Goal: Task Accomplishment & Management: Manage account settings

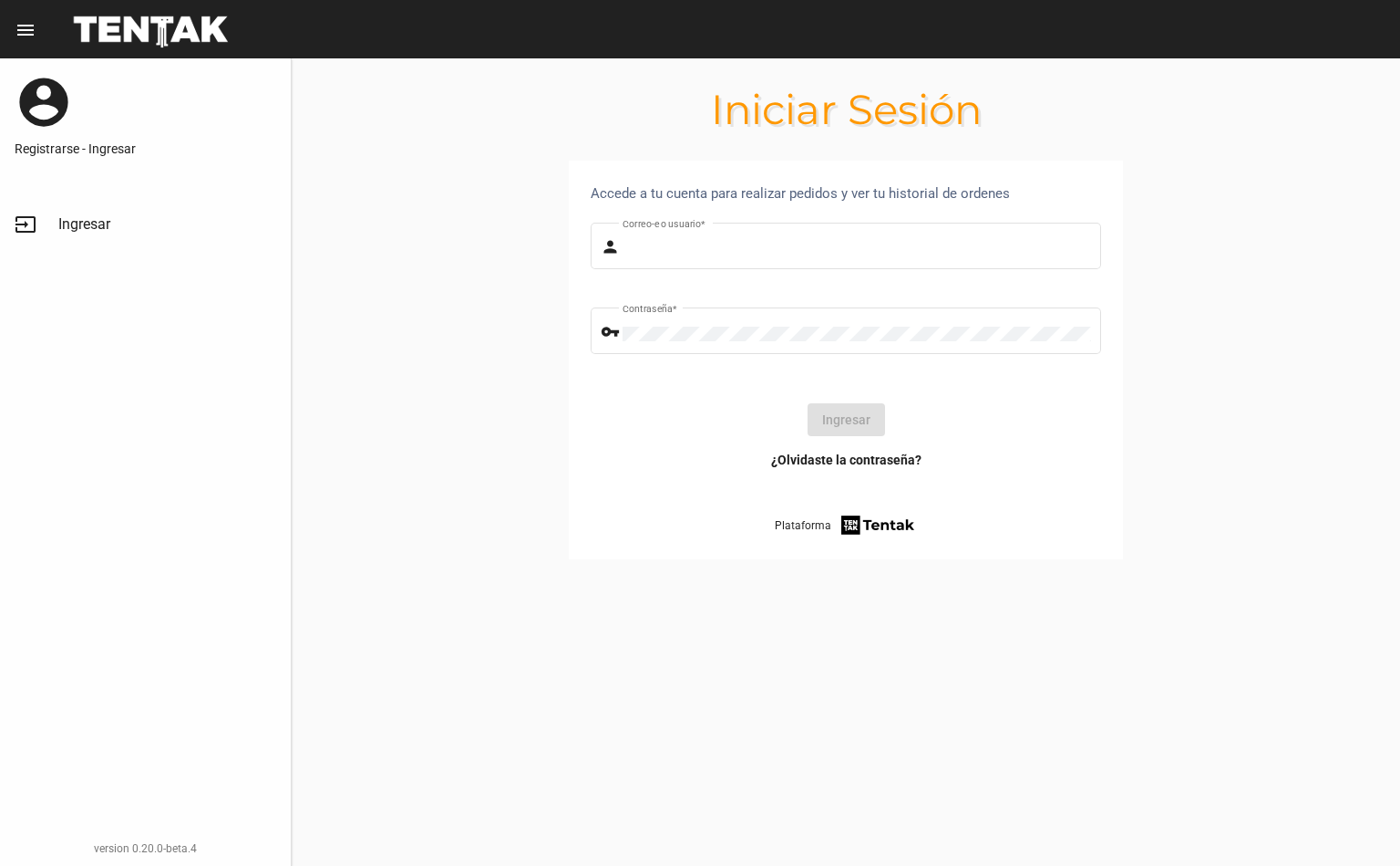
type input "[EMAIL_ADDRESS][DOMAIN_NAME]"
click at [846, 420] on button "Ingresar" at bounding box center [847, 420] width 78 height 33
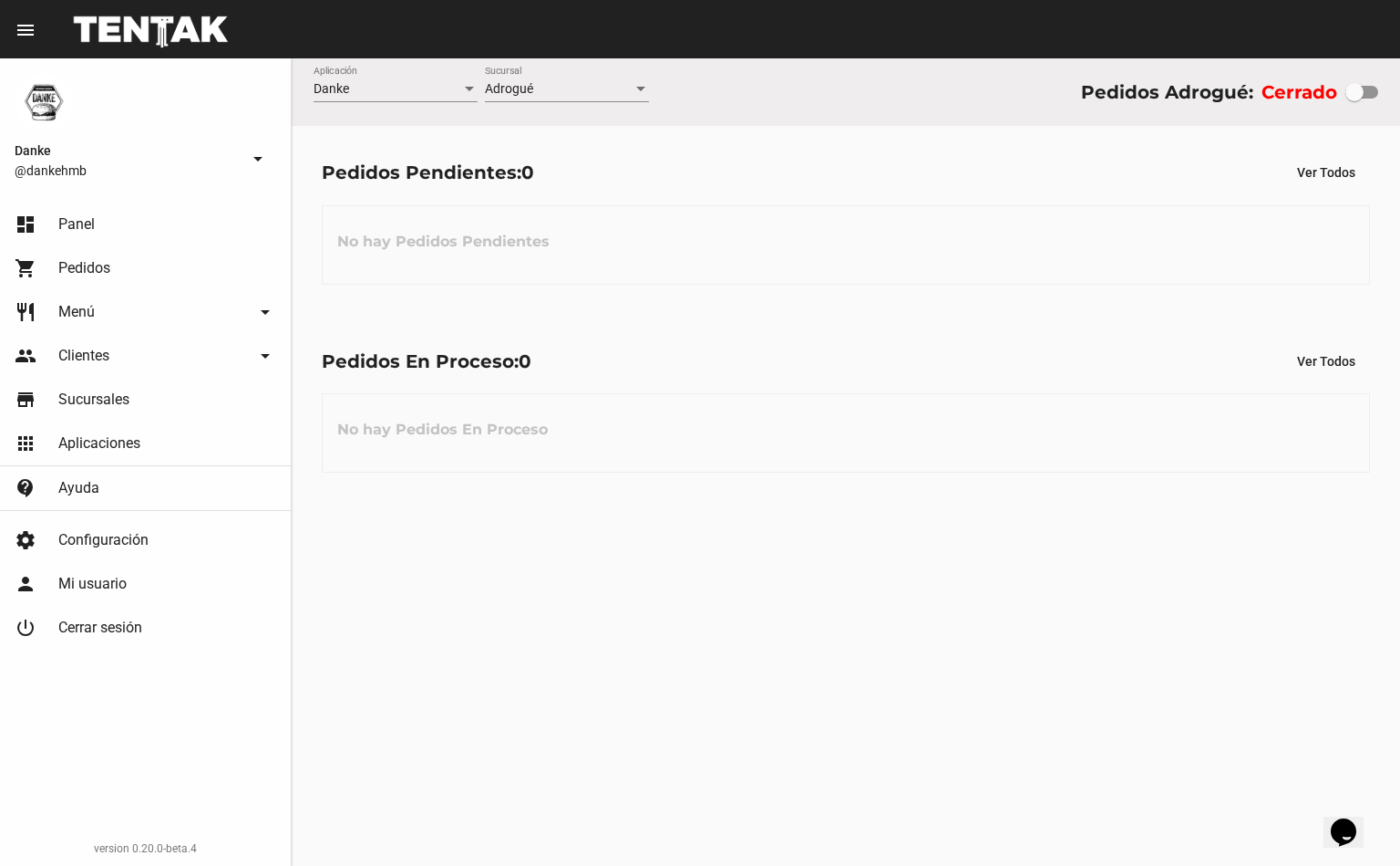
click at [562, 684] on div "Danke Aplicación Adrogué Sucursal Pedidos Adrogué: Cerrado Pedidos Pendientes: …" at bounding box center [846, 461] width 1109 height 807
click at [85, 266] on span "Pedidos" at bounding box center [84, 268] width 52 height 18
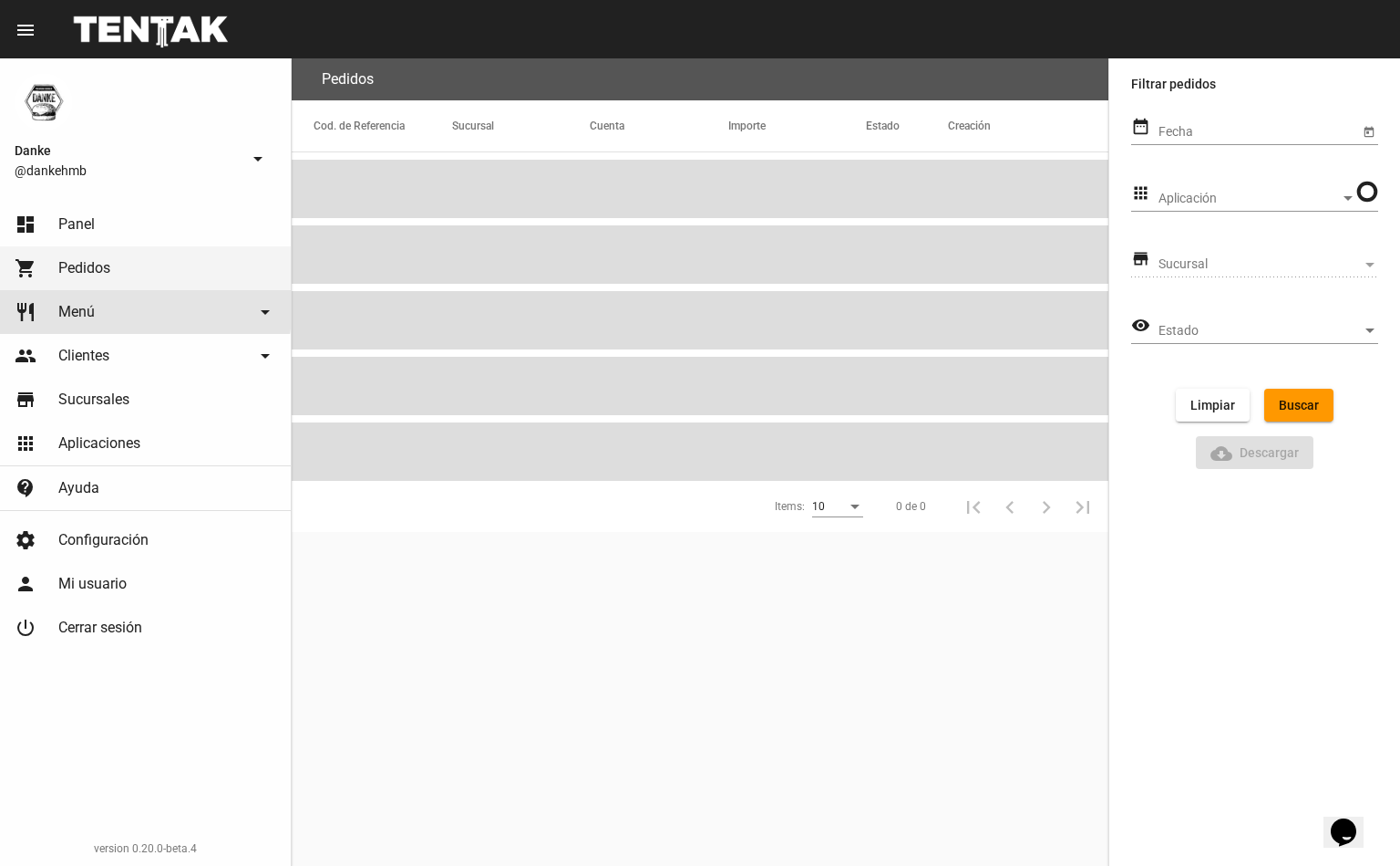
click at [90, 310] on span "Menú" at bounding box center [76, 311] width 36 height 18
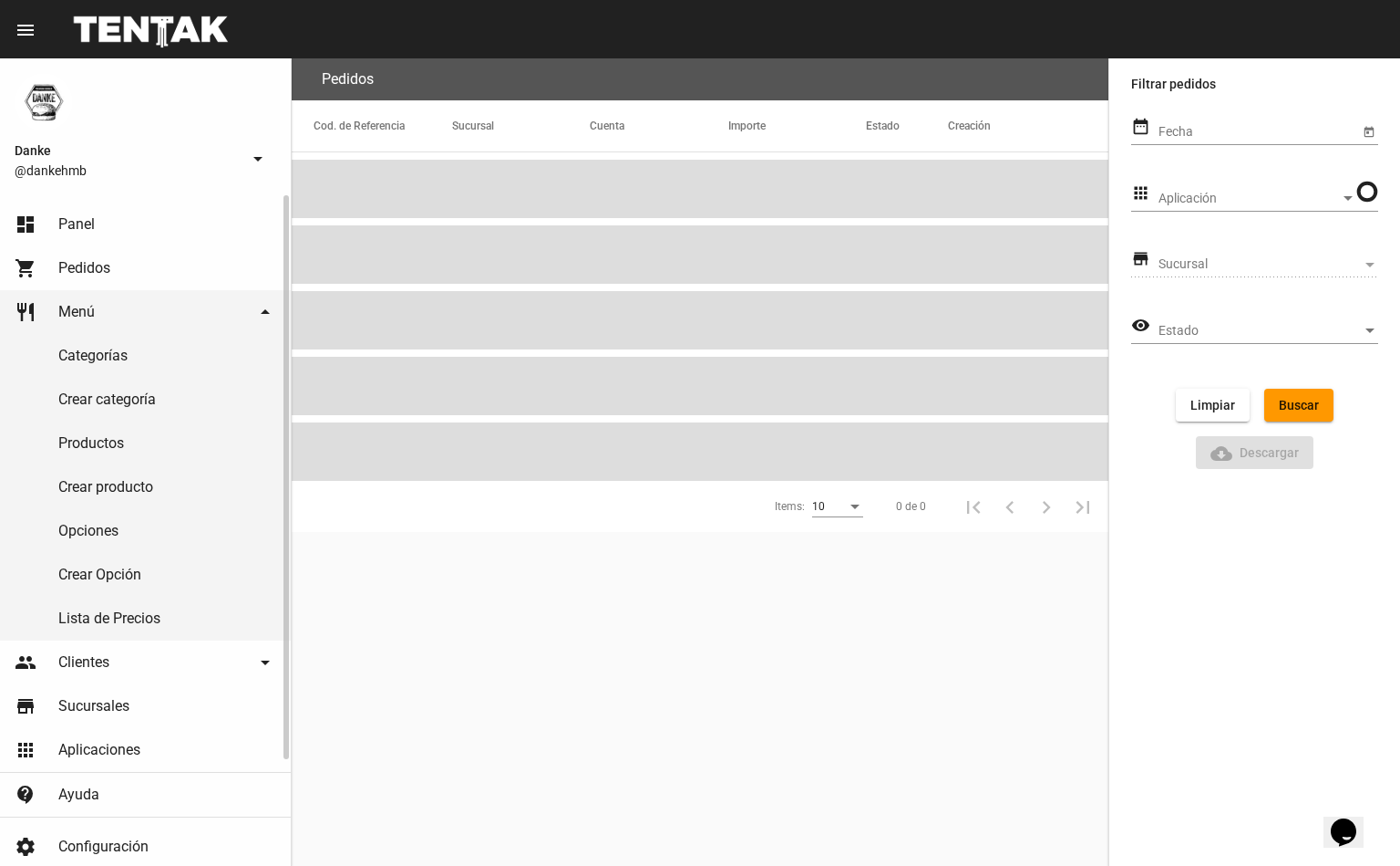
click at [93, 439] on link "Productos" at bounding box center [145, 443] width 290 height 44
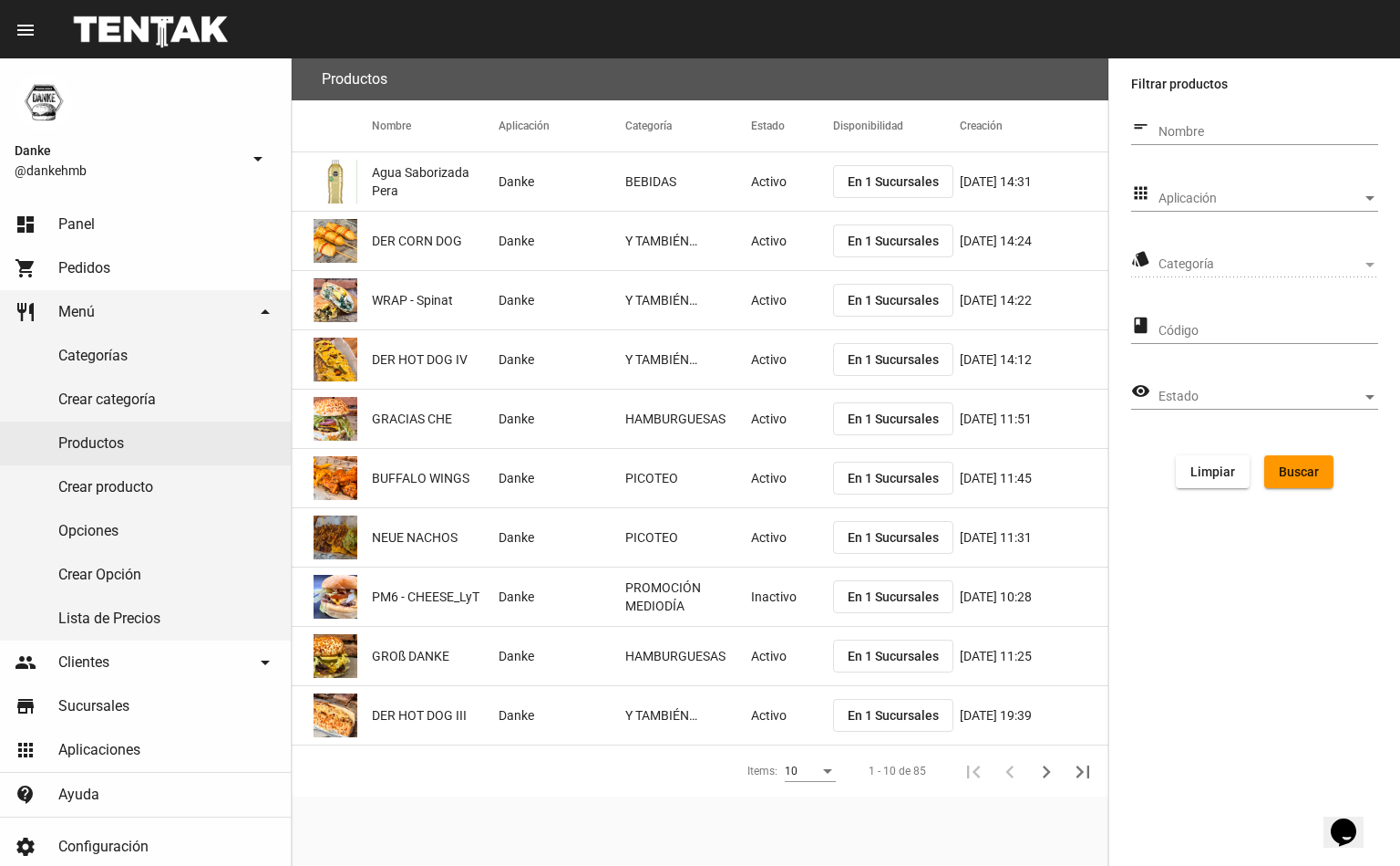
click at [1176, 196] on span "Aplicación" at bounding box center [1260, 198] width 203 height 14
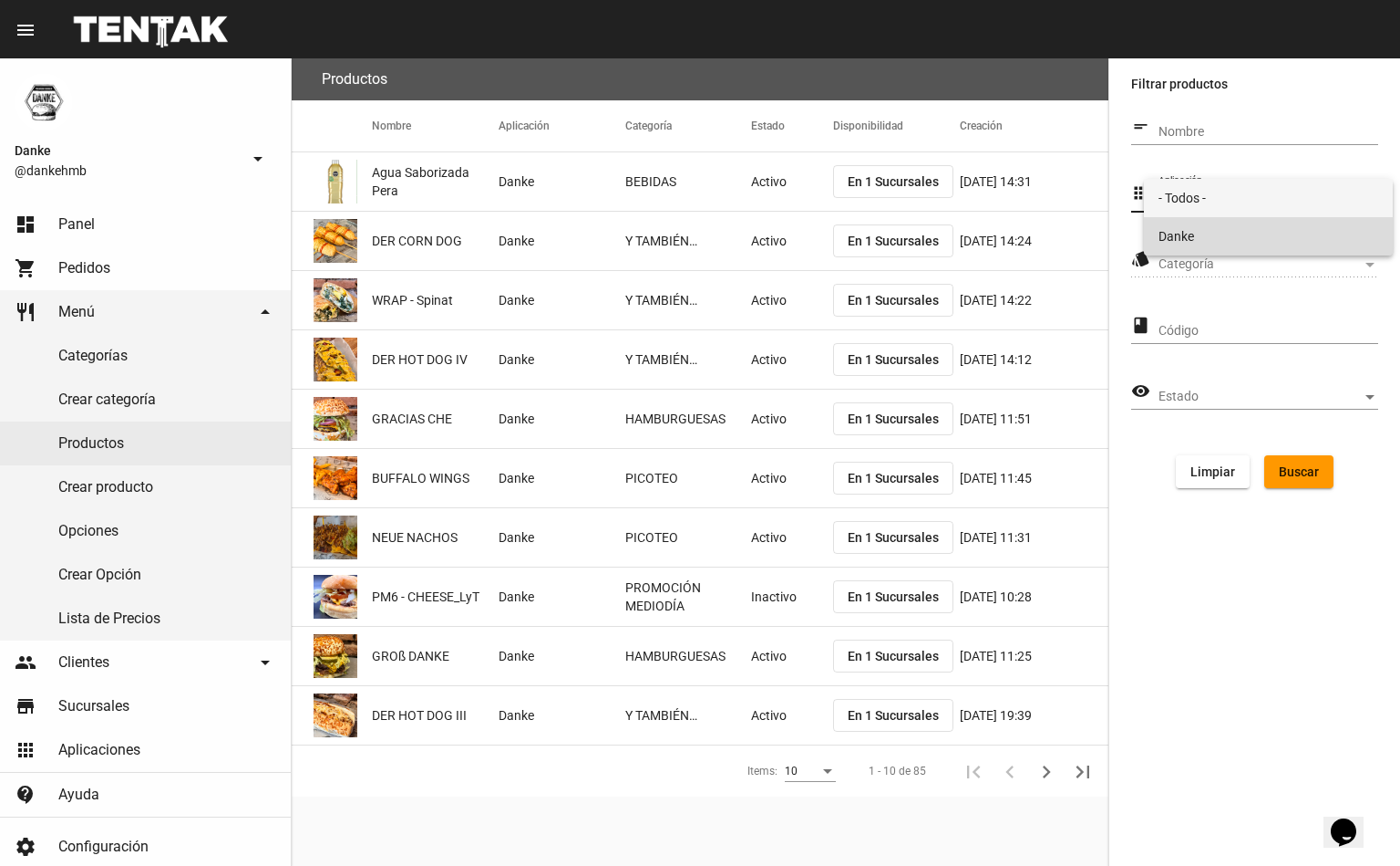
click at [1167, 228] on span "Danke" at bounding box center [1268, 236] width 219 height 38
click at [1177, 263] on span "Categoría" at bounding box center [1260, 264] width 203 height 14
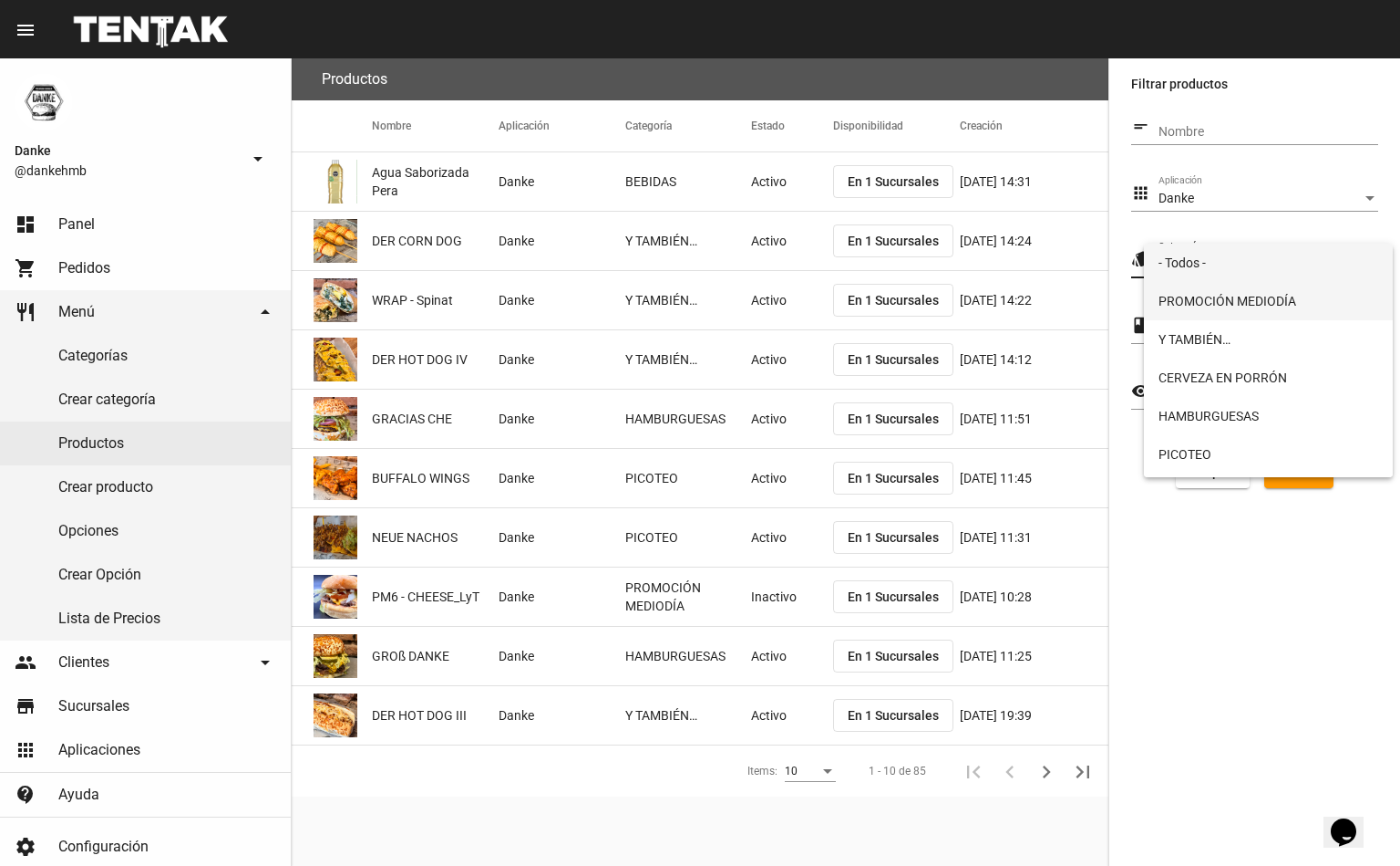
click at [1176, 308] on span "PROMOCIÓN MEDIODÍA" at bounding box center [1268, 301] width 219 height 38
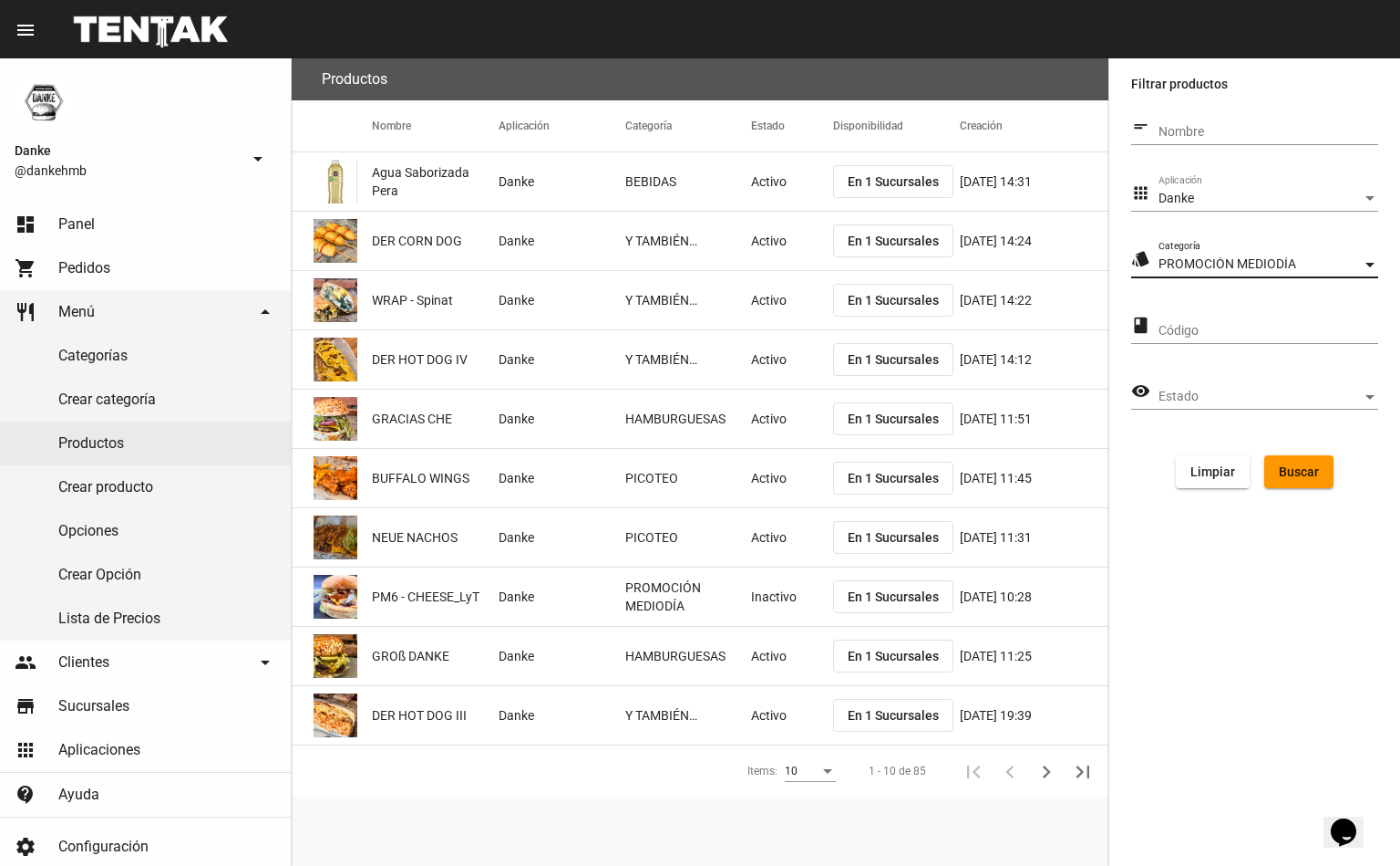
click at [1307, 477] on button "Buscar" at bounding box center [1298, 471] width 69 height 33
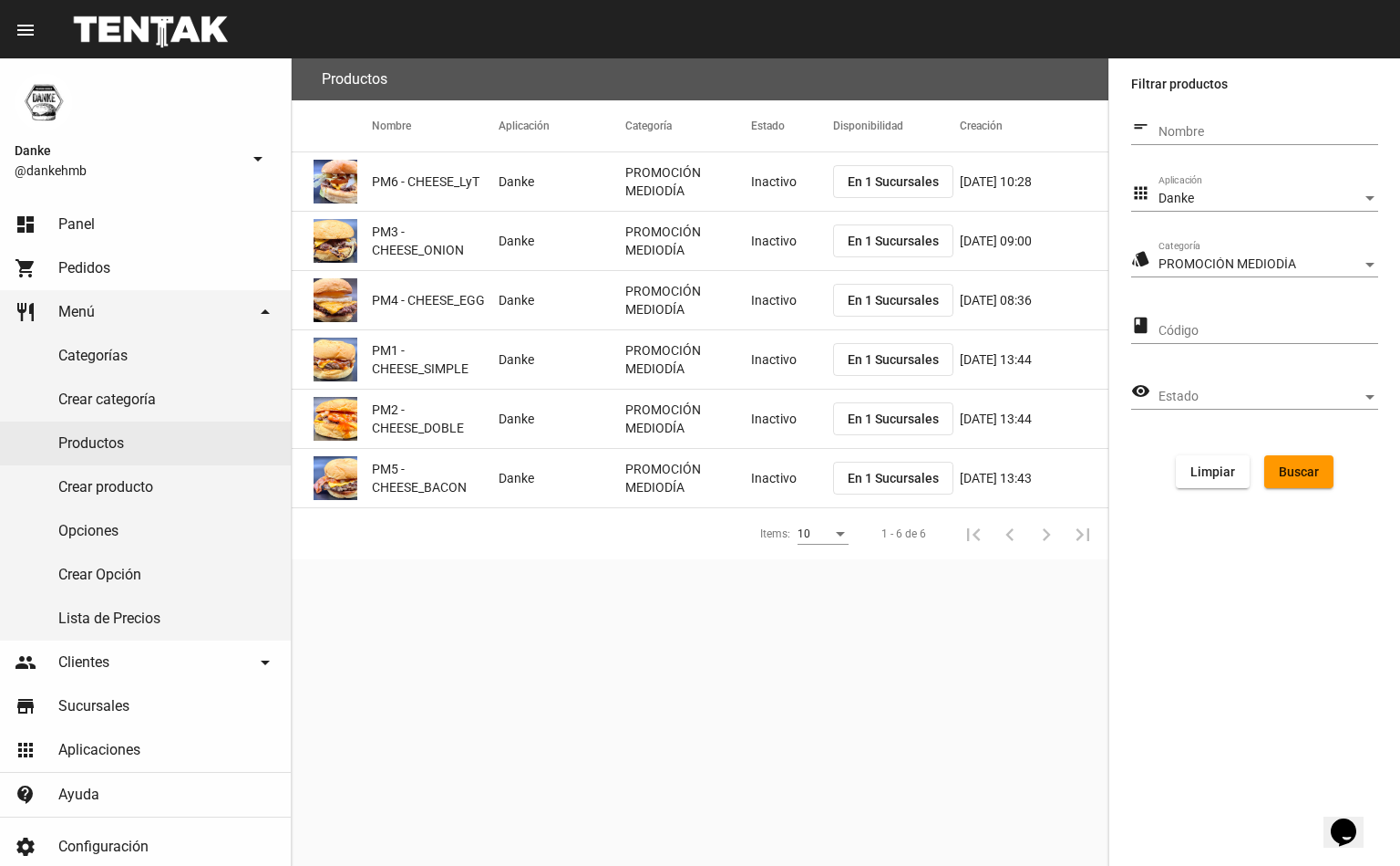
click at [748, 187] on mat-cell "PROMOCIÓN MEDIODÍA" at bounding box center [689, 180] width 127 height 58
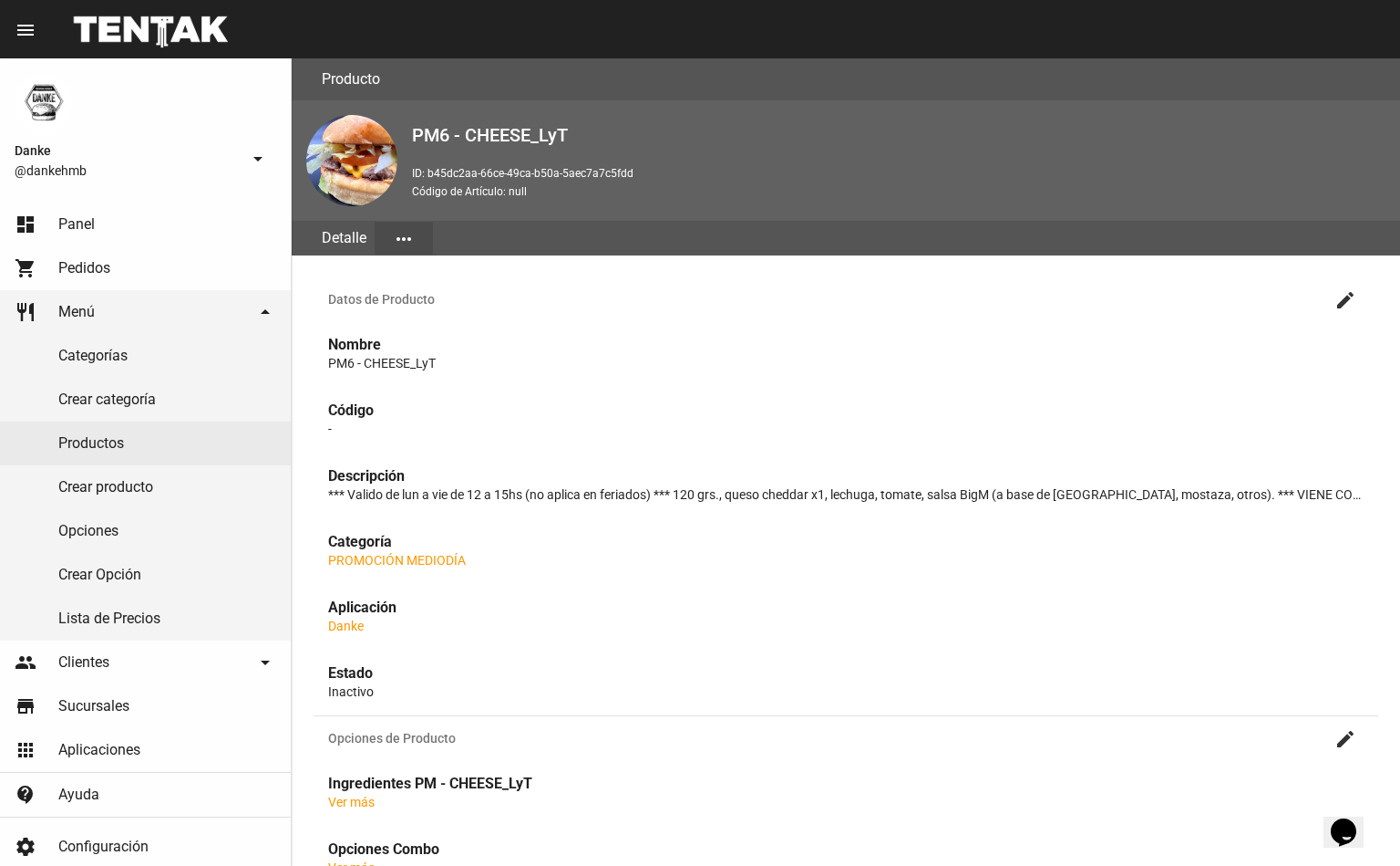
click at [1352, 292] on mat-icon "create" at bounding box center [1345, 299] width 22 height 22
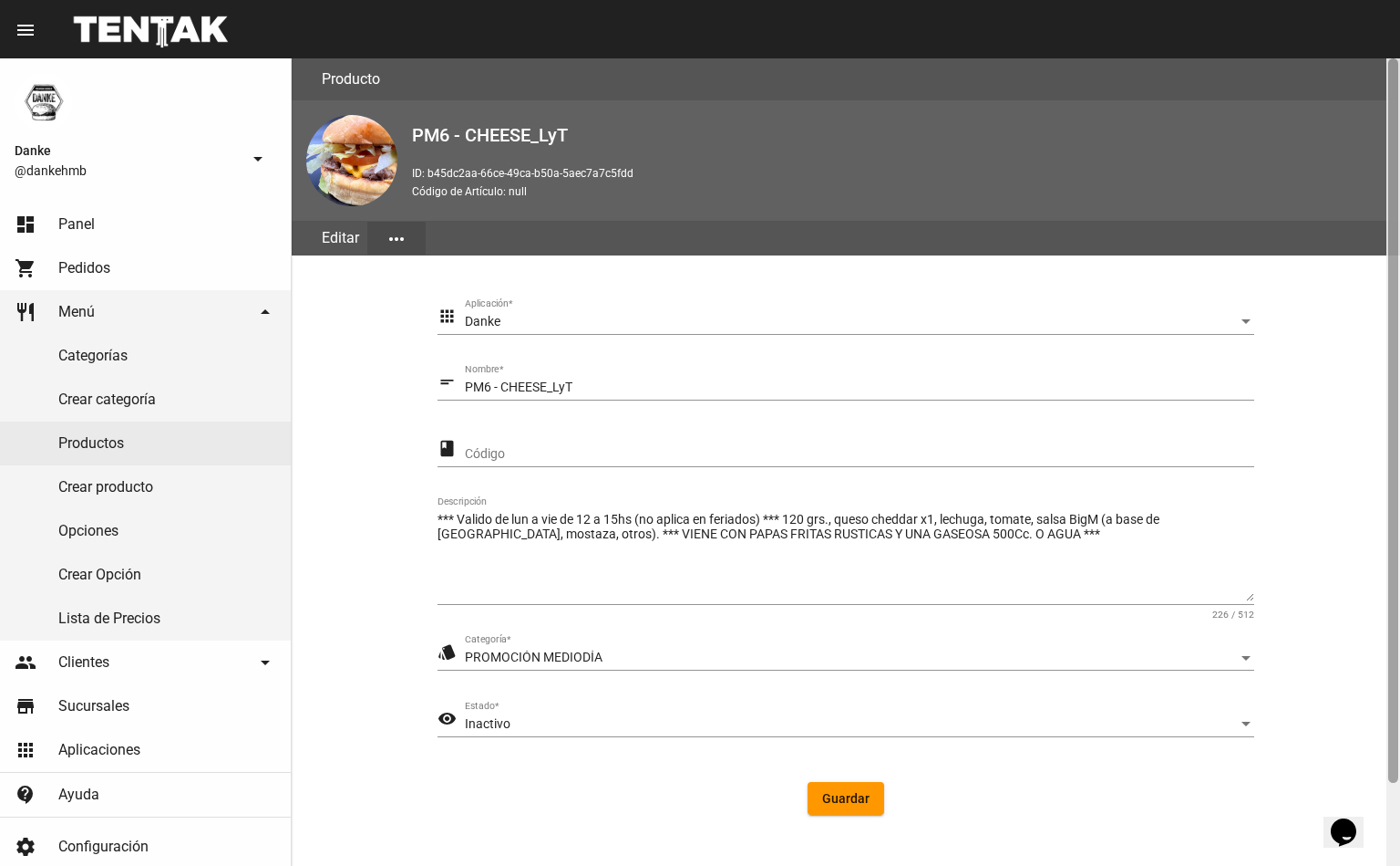
click at [1395, 751] on div at bounding box center [1393, 420] width 10 height 725
click at [596, 717] on div "Inactivo" at bounding box center [851, 724] width 774 height 14
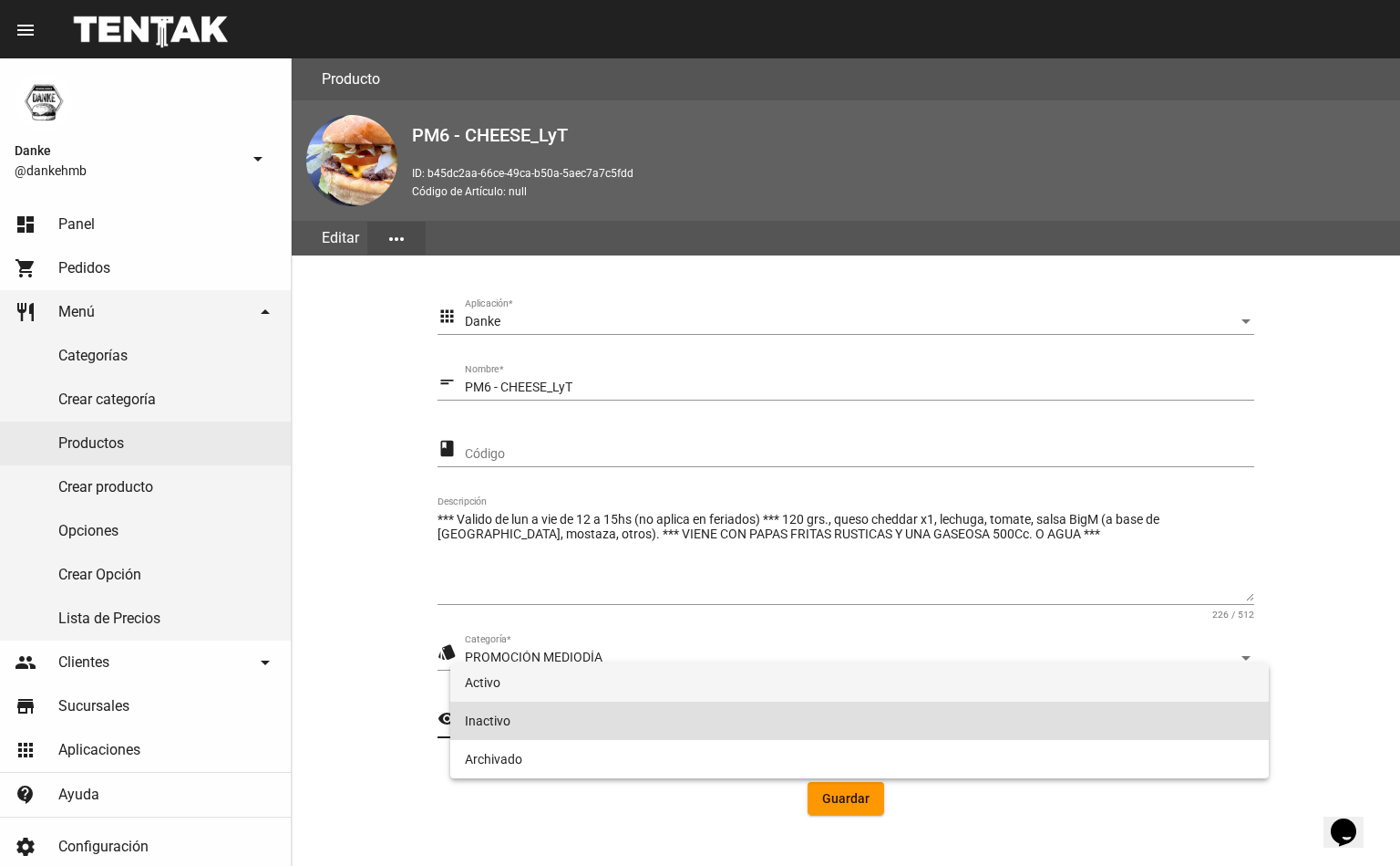
click at [493, 676] on span "Activo" at bounding box center [860, 682] width 790 height 38
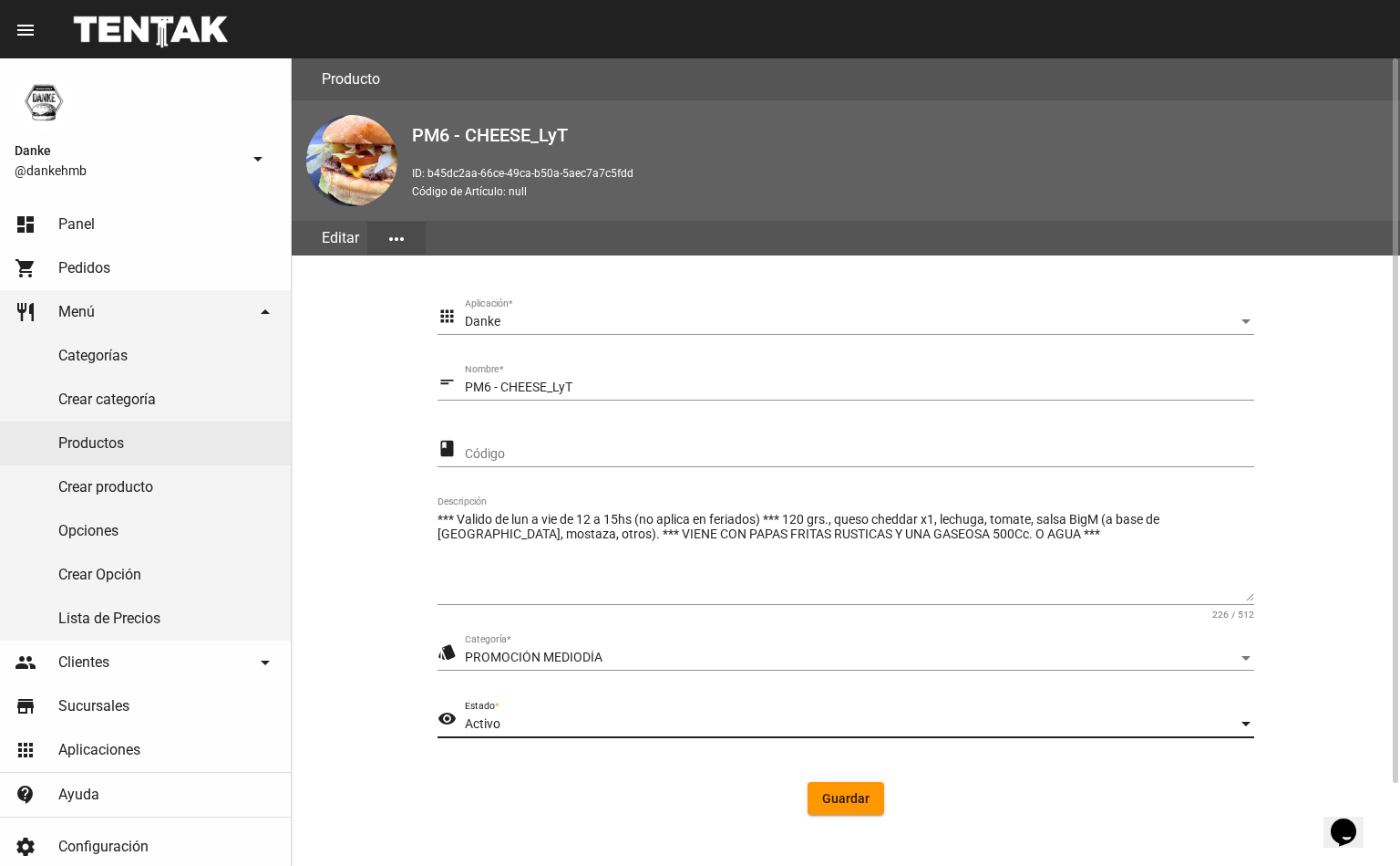
click at [843, 795] on span "Guardar" at bounding box center [846, 798] width 47 height 14
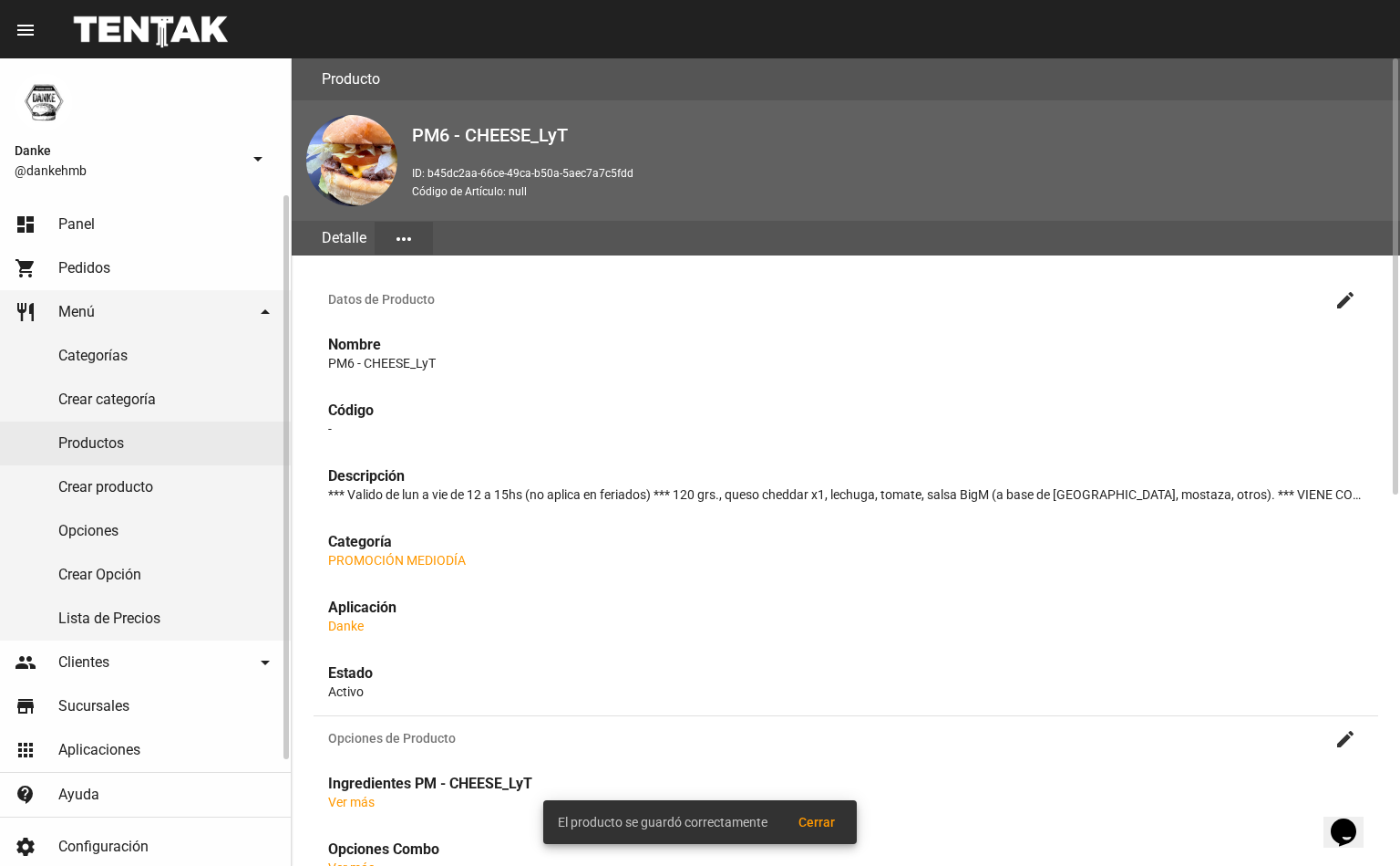
click at [104, 438] on link "Productos" at bounding box center [145, 443] width 290 height 44
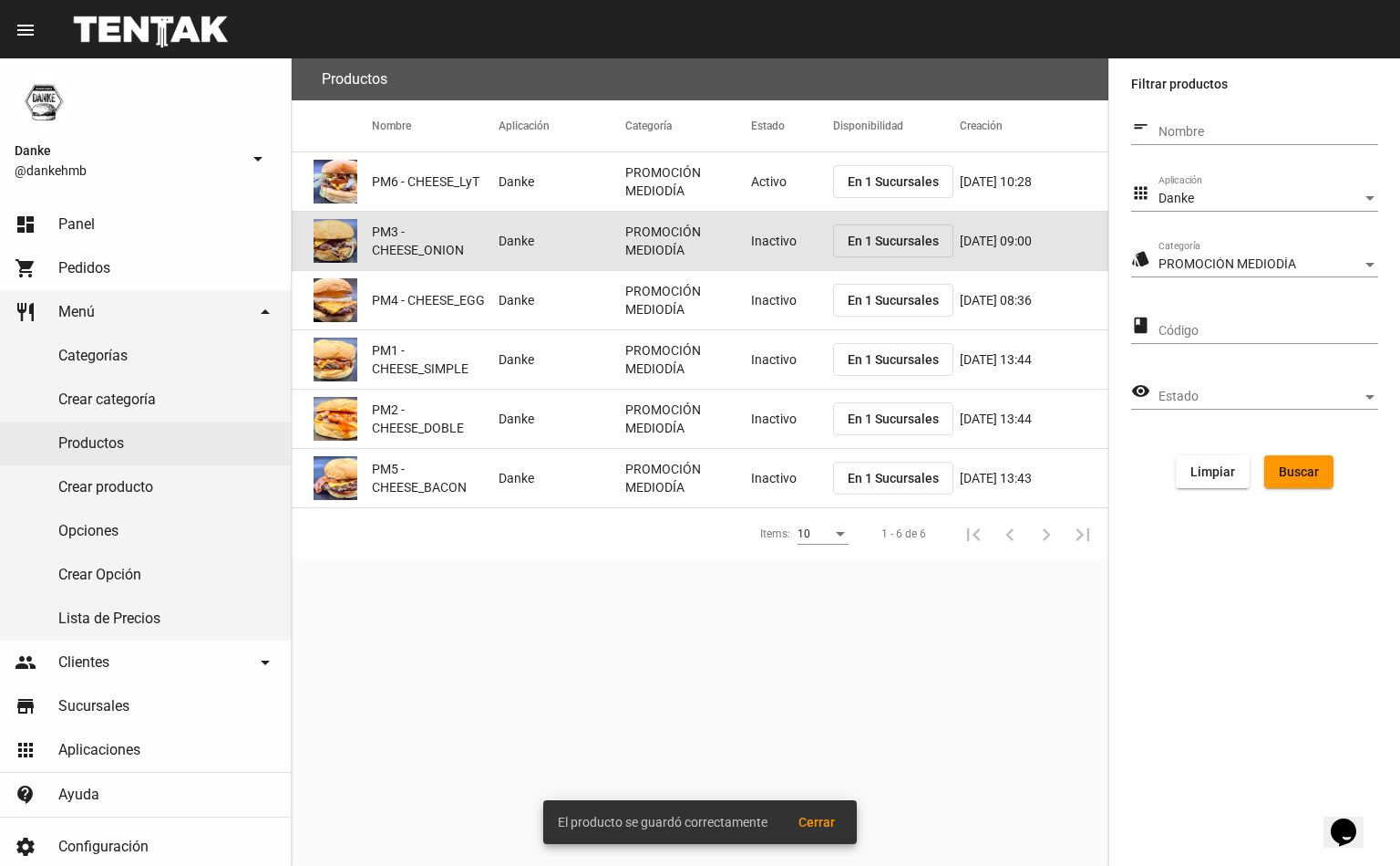
click at [779, 246] on mat-cell "Inactivo" at bounding box center [792, 240] width 82 height 58
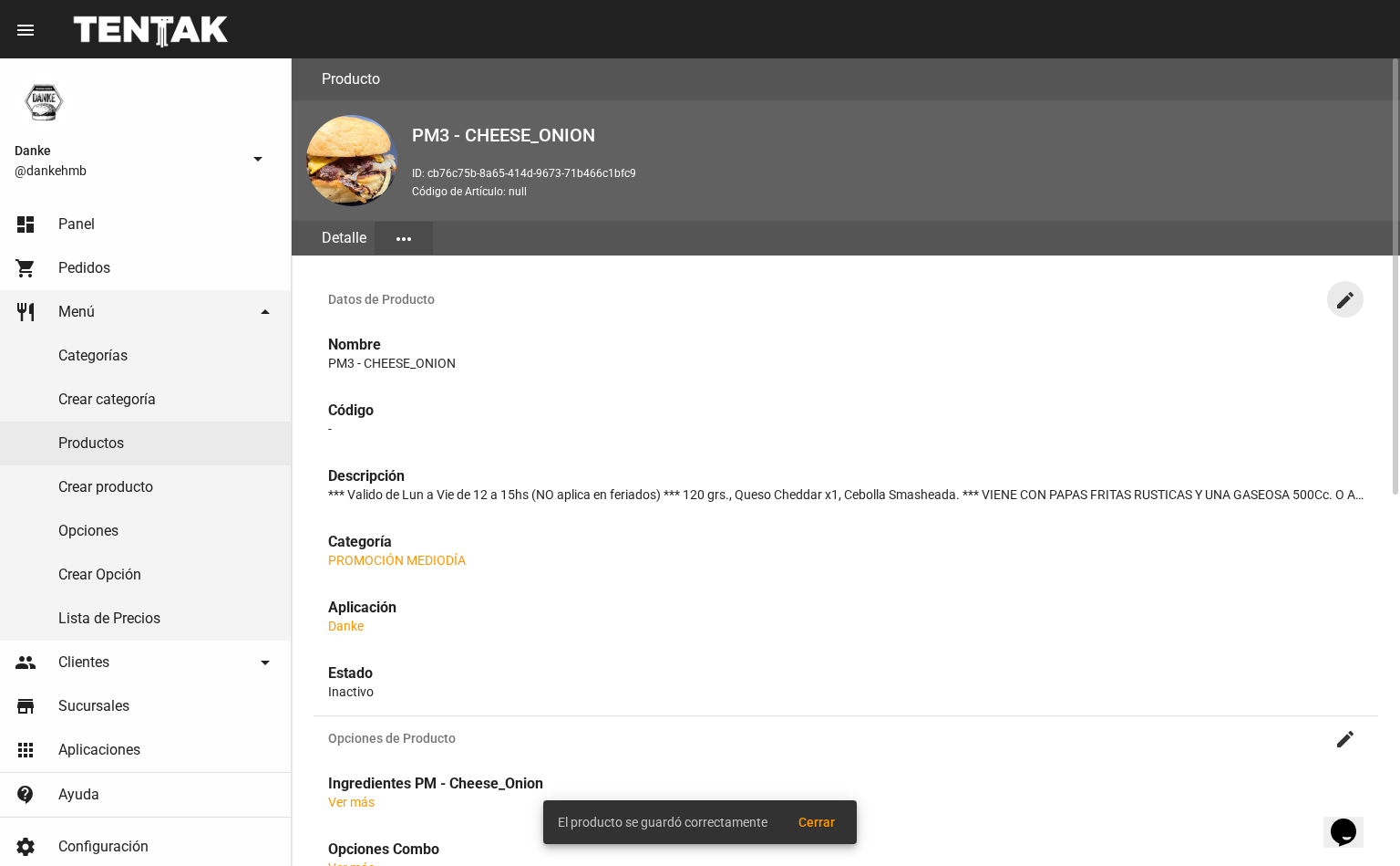
click at [1346, 296] on mat-icon "create" at bounding box center [1345, 299] width 22 height 22
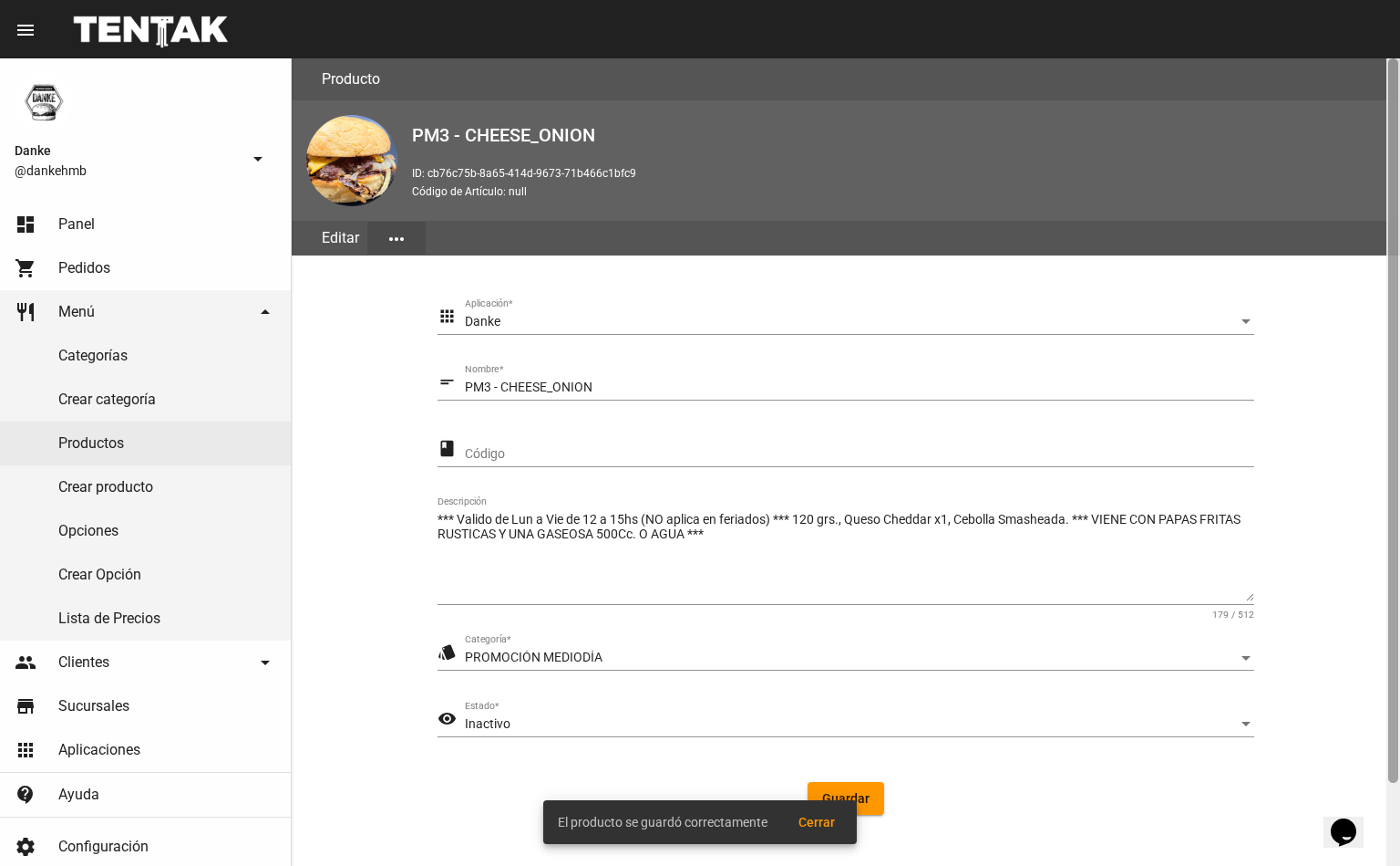
click at [1395, 737] on div at bounding box center [1393, 420] width 10 height 725
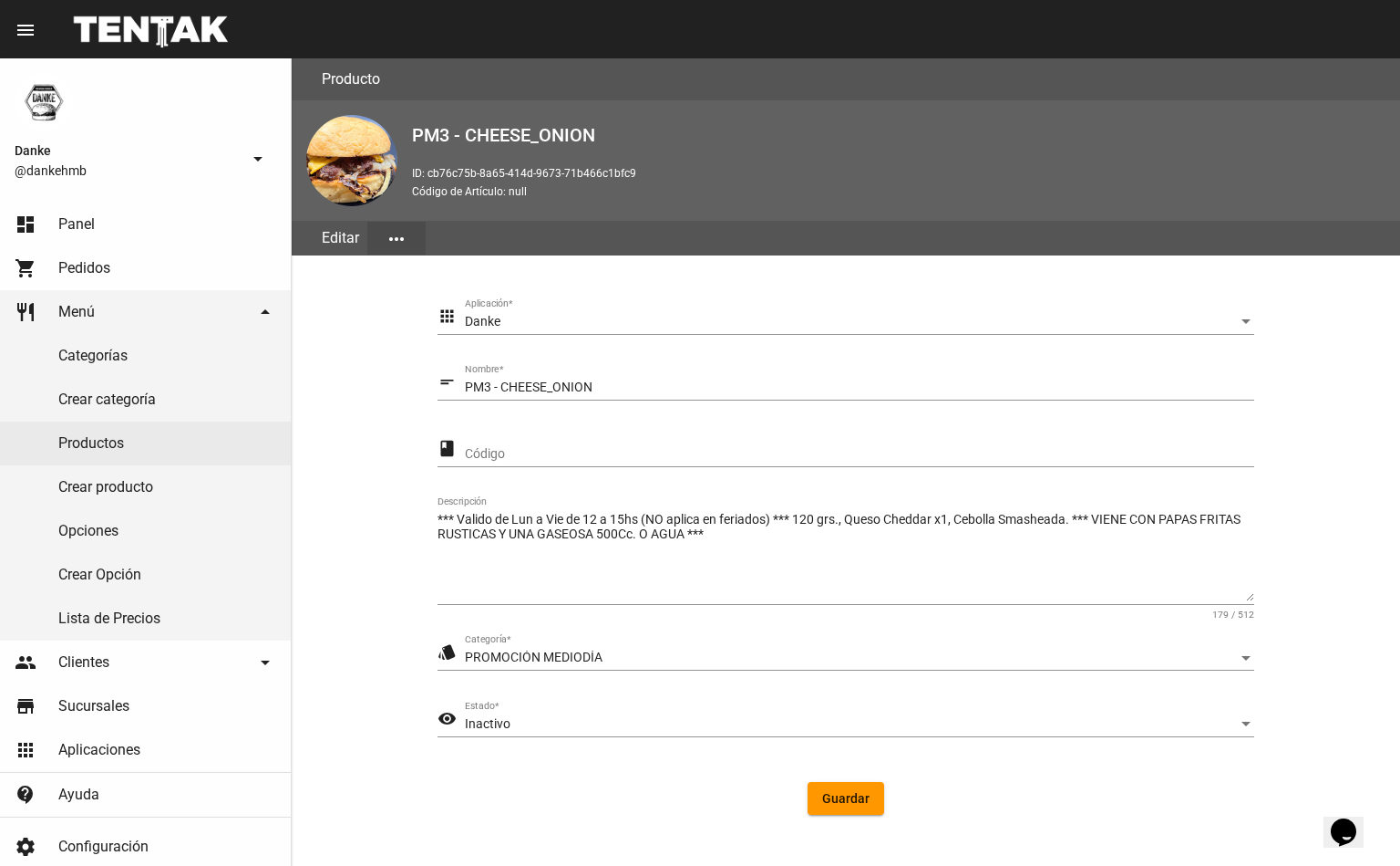
click at [529, 725] on div "Inactivo" at bounding box center [851, 724] width 774 height 14
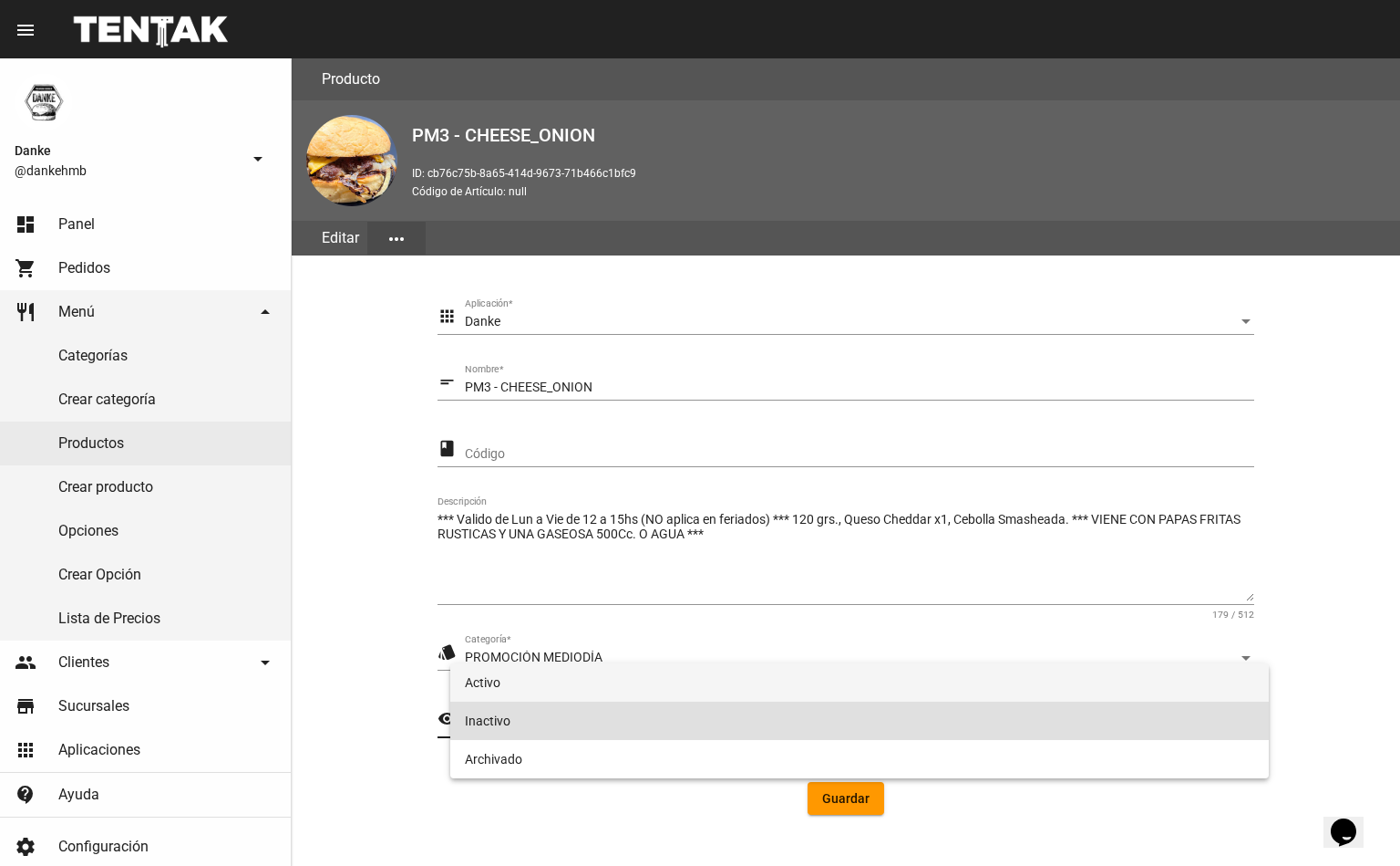
click at [594, 689] on span "Activo" at bounding box center [860, 682] width 790 height 38
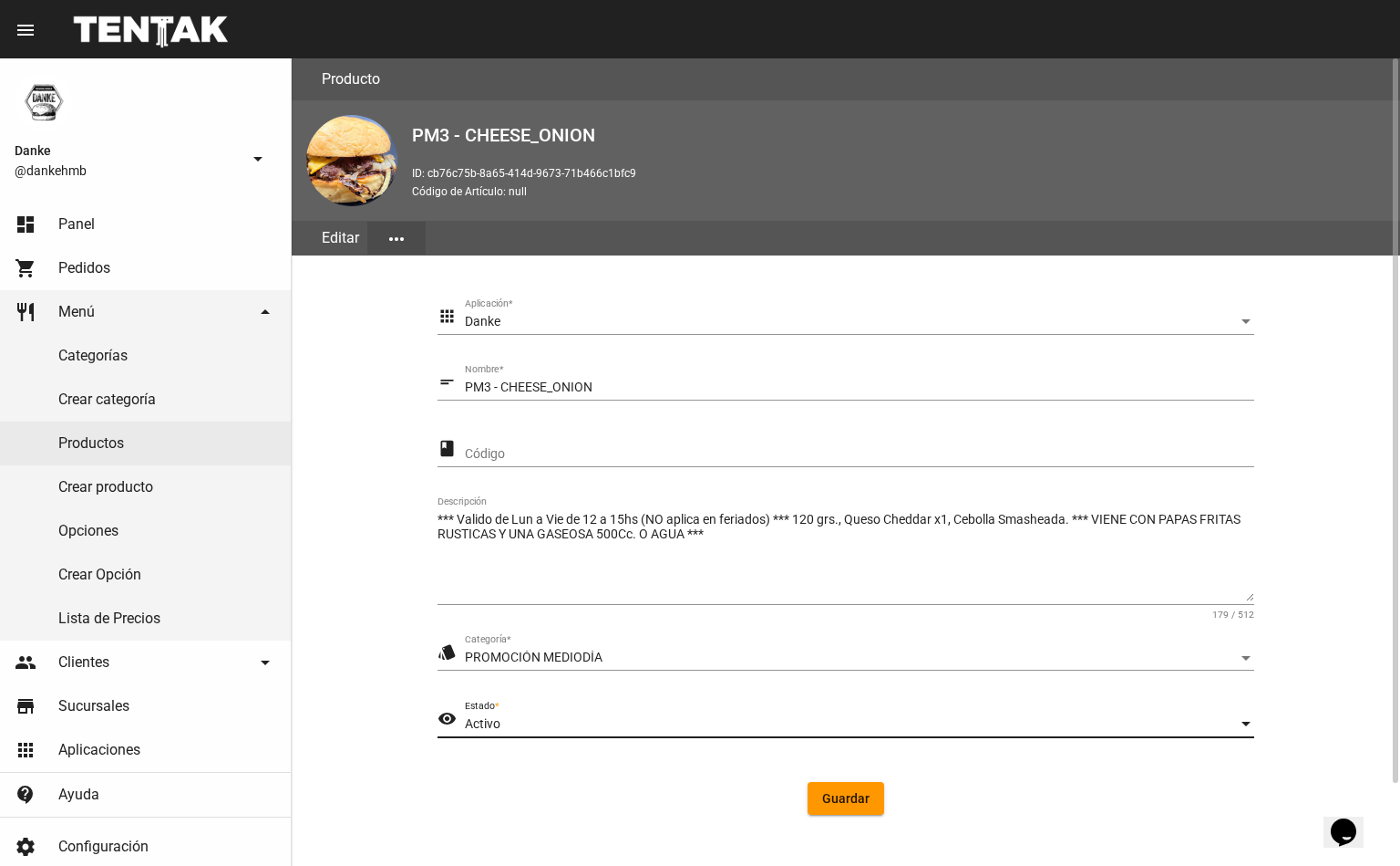
click at [822, 791] on span "Guardar" at bounding box center [846, 798] width 47 height 14
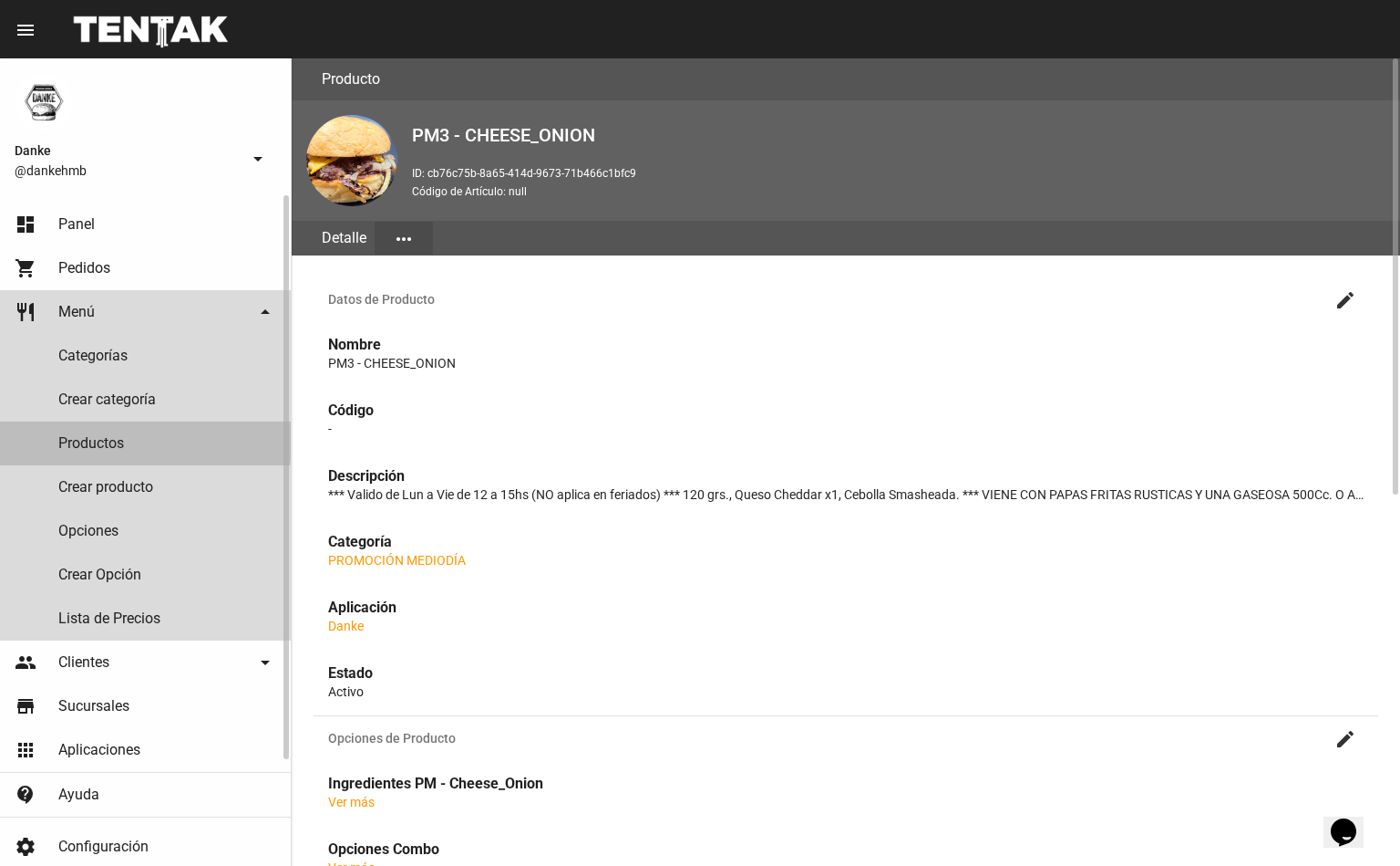
click at [103, 439] on link "Productos" at bounding box center [145, 443] width 290 height 44
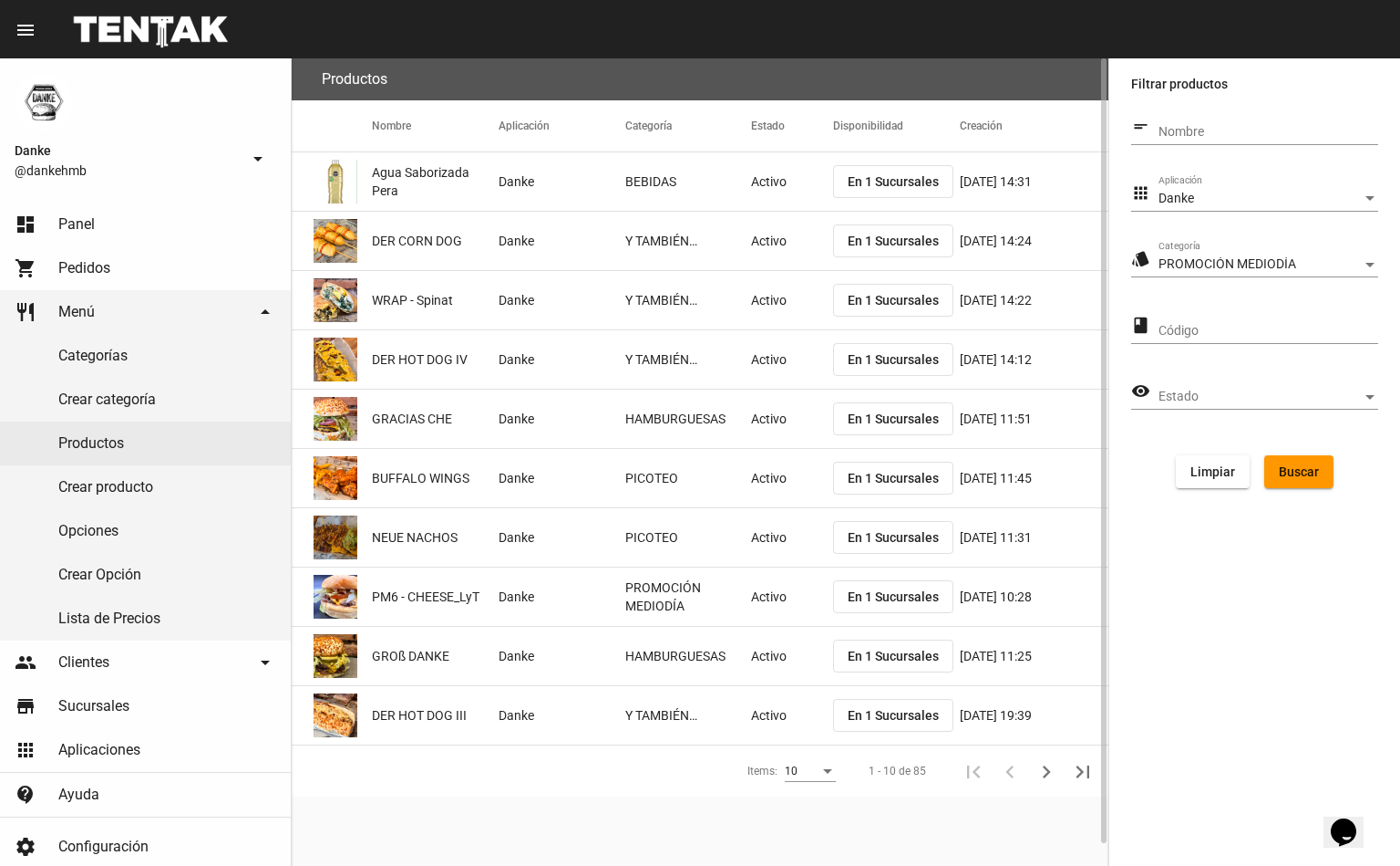
click at [1297, 455] on button "Buscar" at bounding box center [1298, 471] width 69 height 33
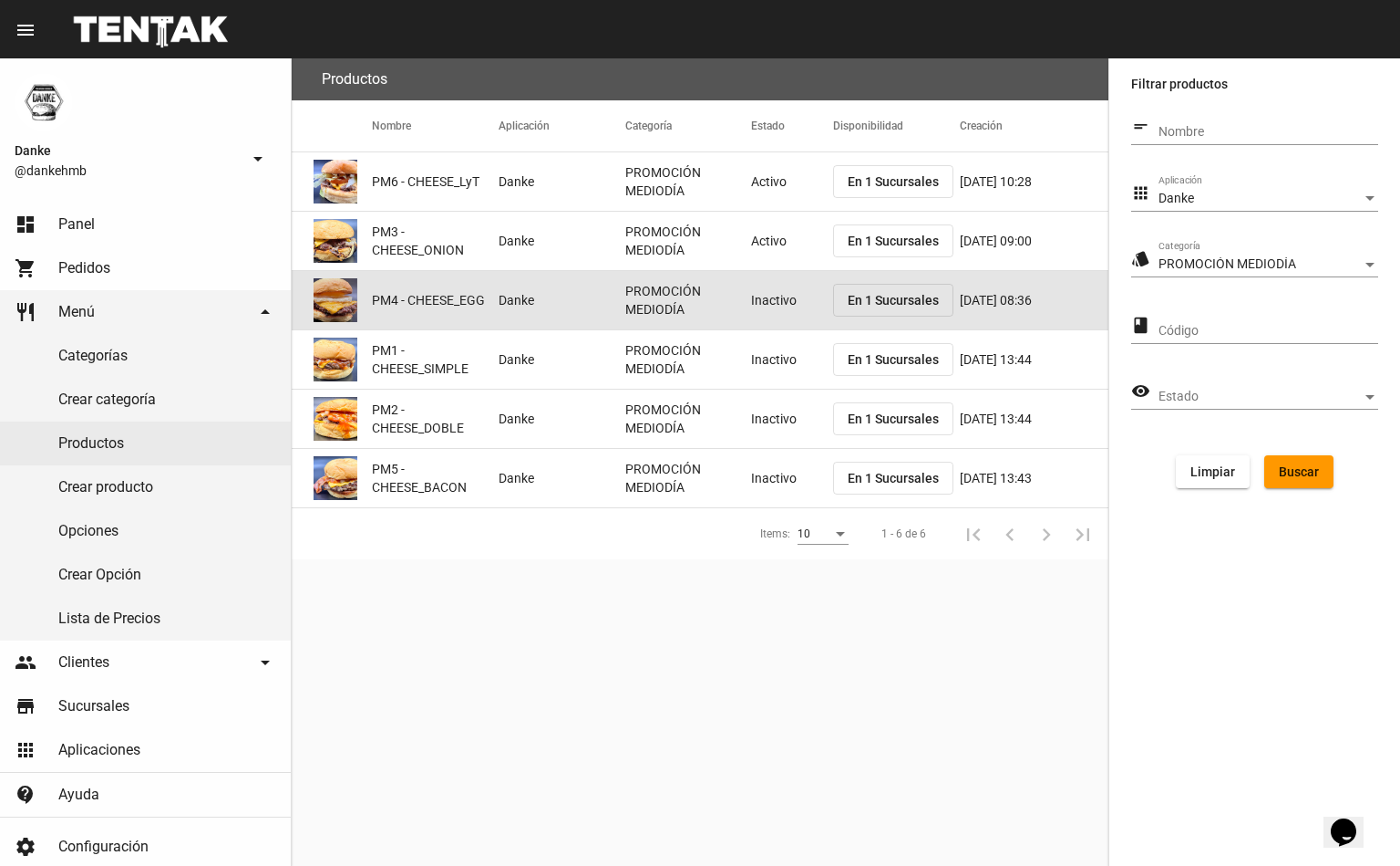
click at [752, 311] on mat-cell "Inactivo" at bounding box center [792, 299] width 82 height 58
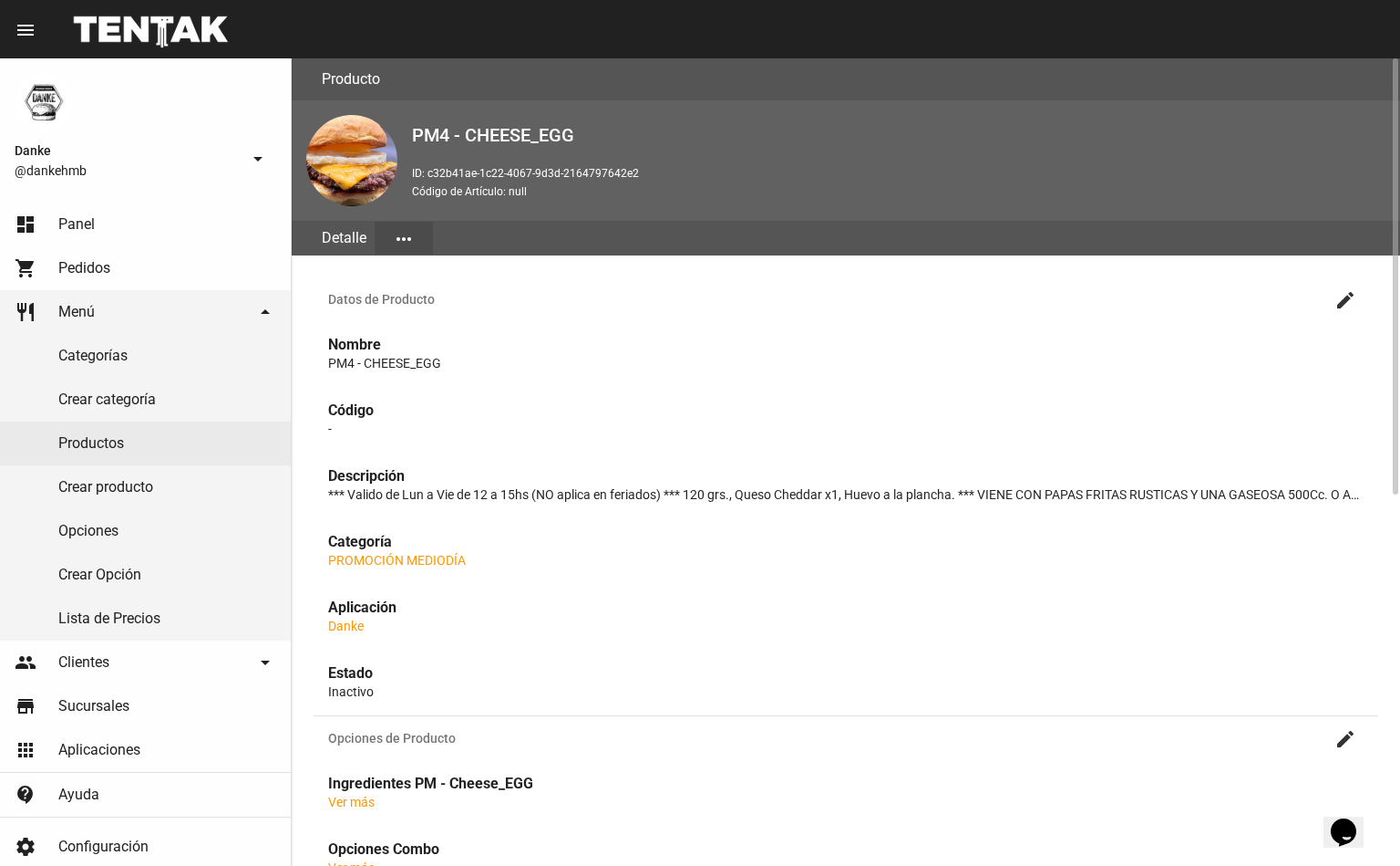
click at [1338, 290] on mat-icon "create" at bounding box center [1345, 299] width 22 height 22
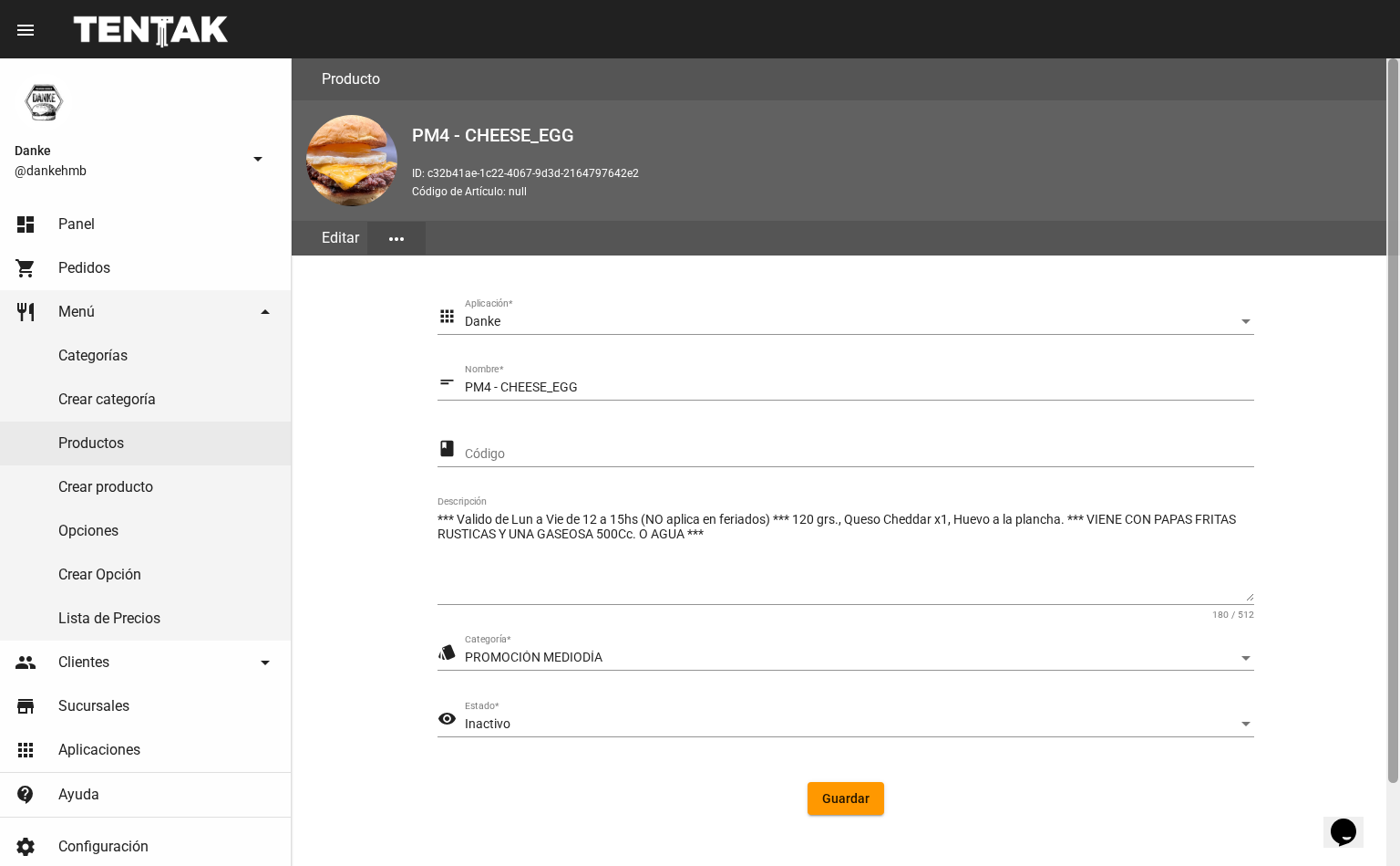
click at [1392, 758] on div at bounding box center [1393, 420] width 10 height 725
click at [555, 726] on div "Inactivo" at bounding box center [851, 724] width 774 height 14
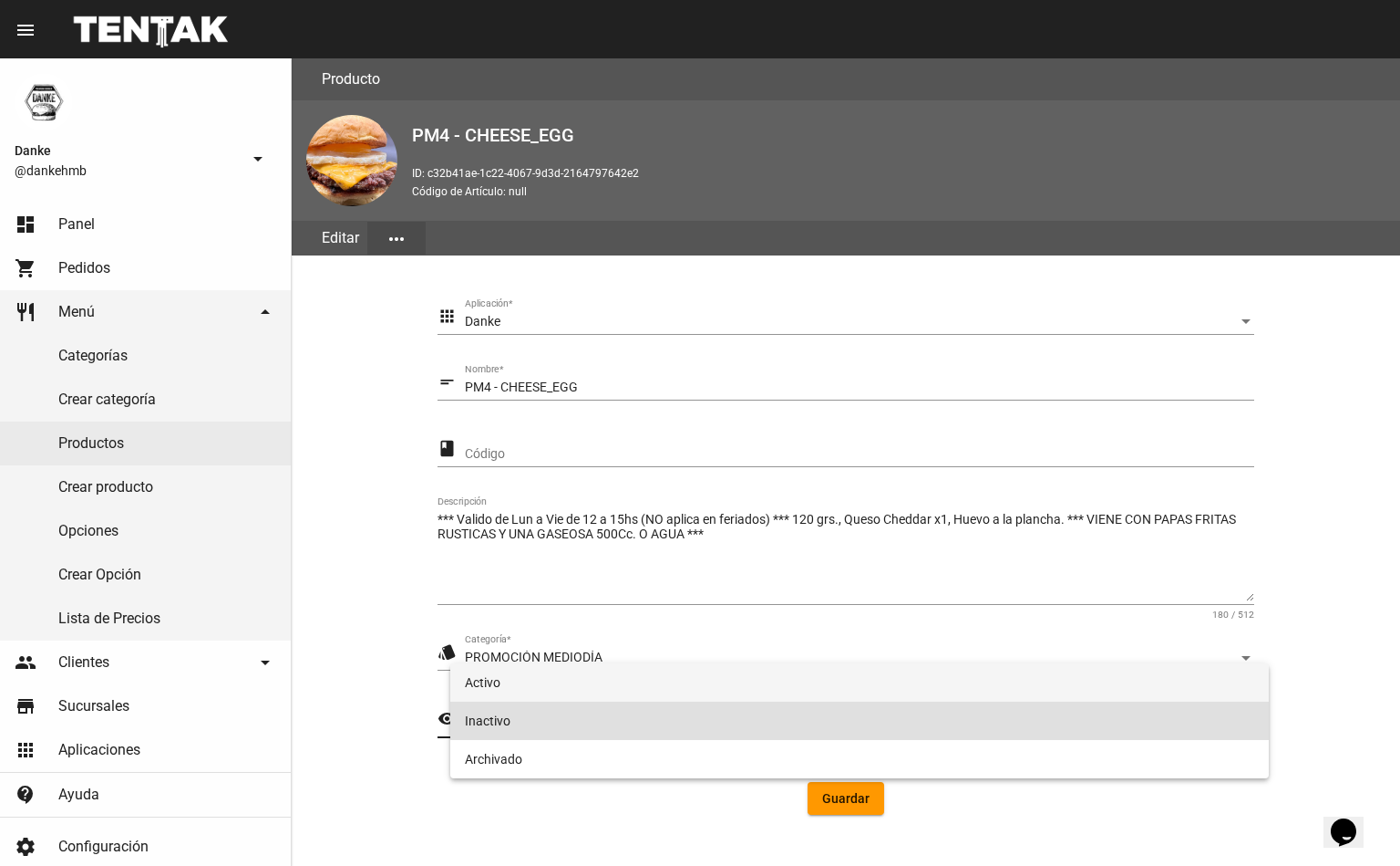
click at [494, 684] on span "Activo" at bounding box center [860, 682] width 790 height 38
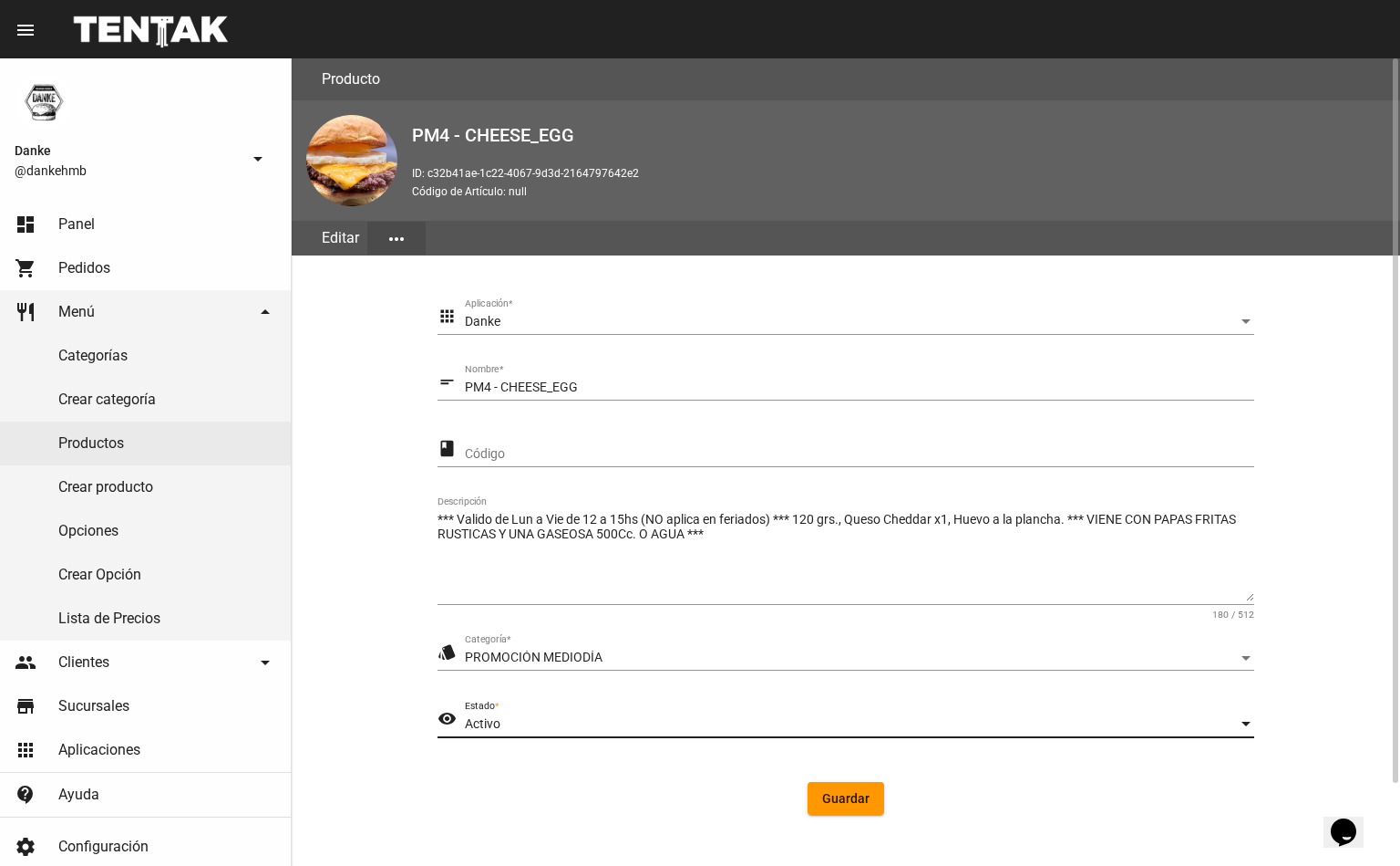
click at [863, 805] on button "Guardar" at bounding box center [846, 798] width 77 height 33
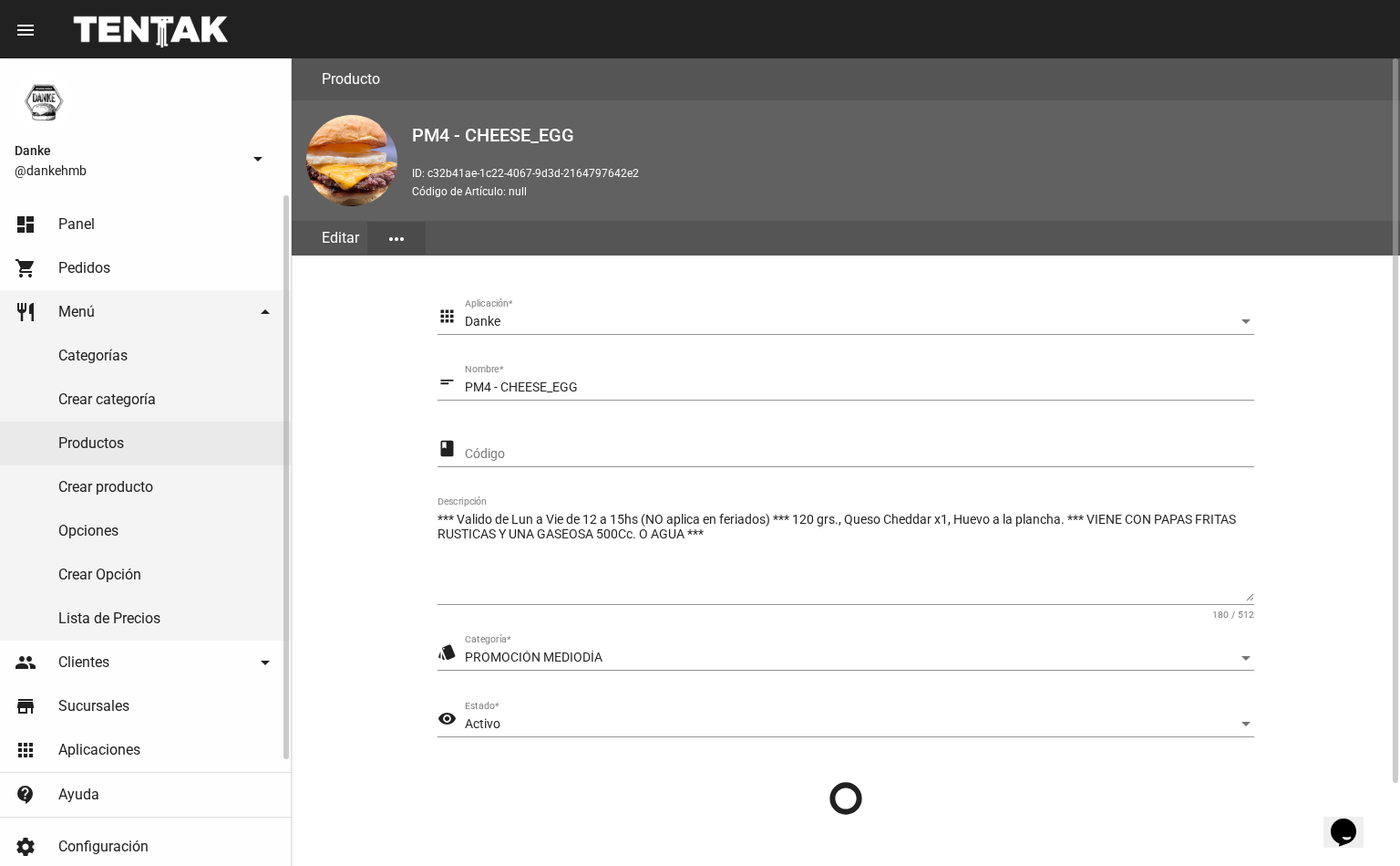
click at [103, 435] on link "Productos" at bounding box center [145, 443] width 290 height 44
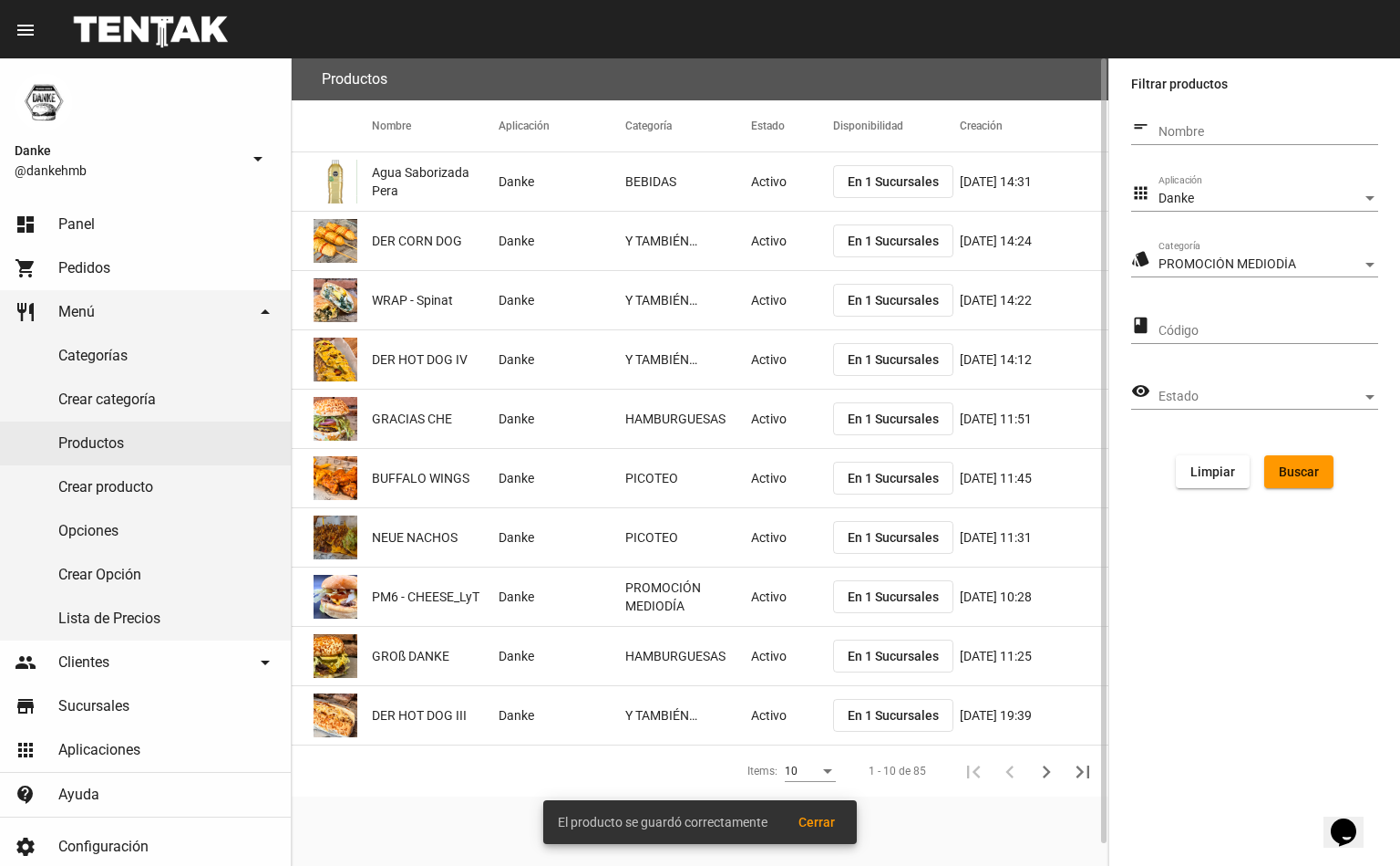
click at [1289, 464] on span "Buscar" at bounding box center [1299, 471] width 40 height 14
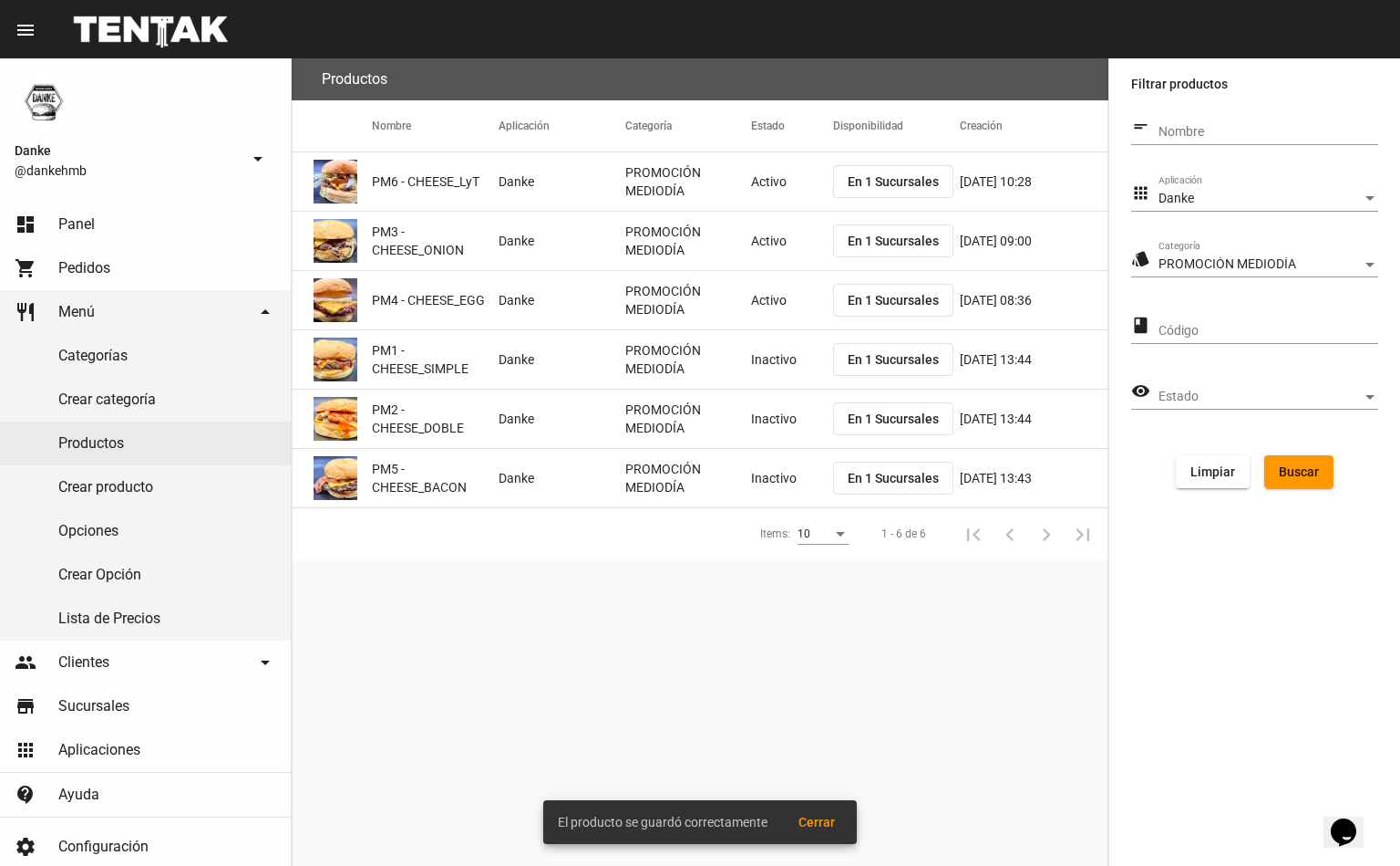
click at [783, 353] on mat-cell "Inactivo" at bounding box center [792, 359] width 82 height 58
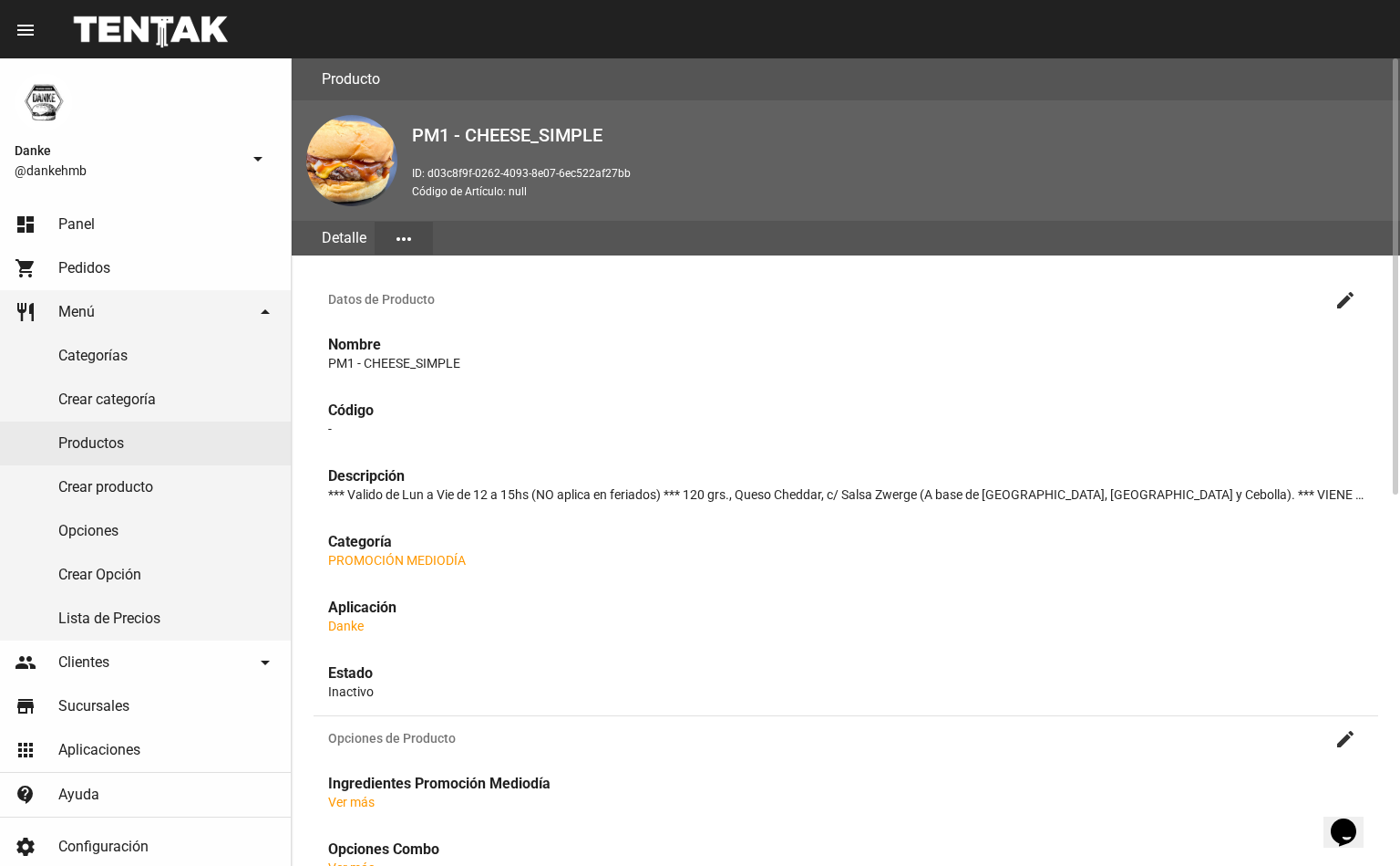
click at [1343, 299] on mat-icon "create" at bounding box center [1345, 299] width 22 height 22
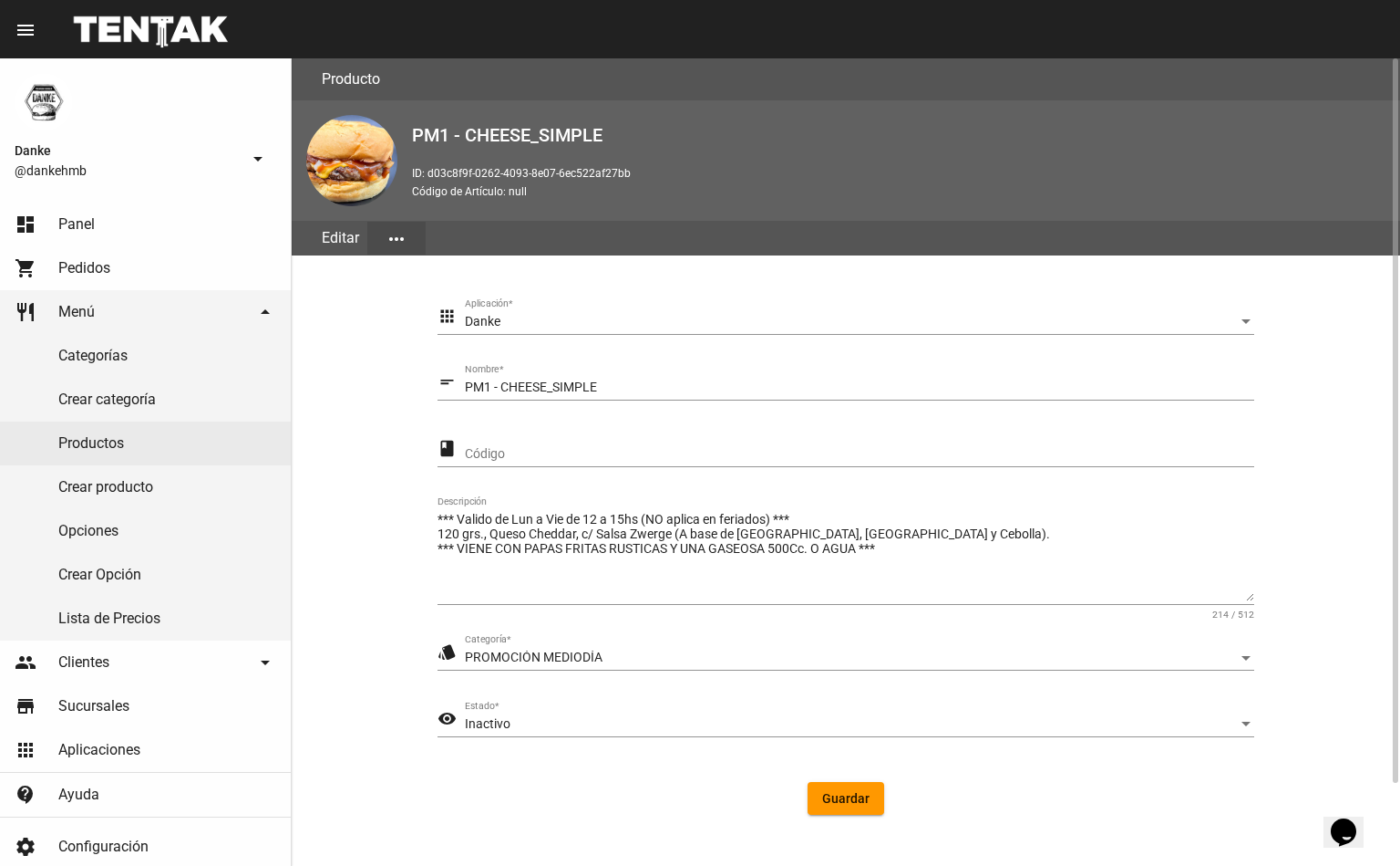
click at [1084, 721] on div "Inactivo" at bounding box center [851, 724] width 774 height 14
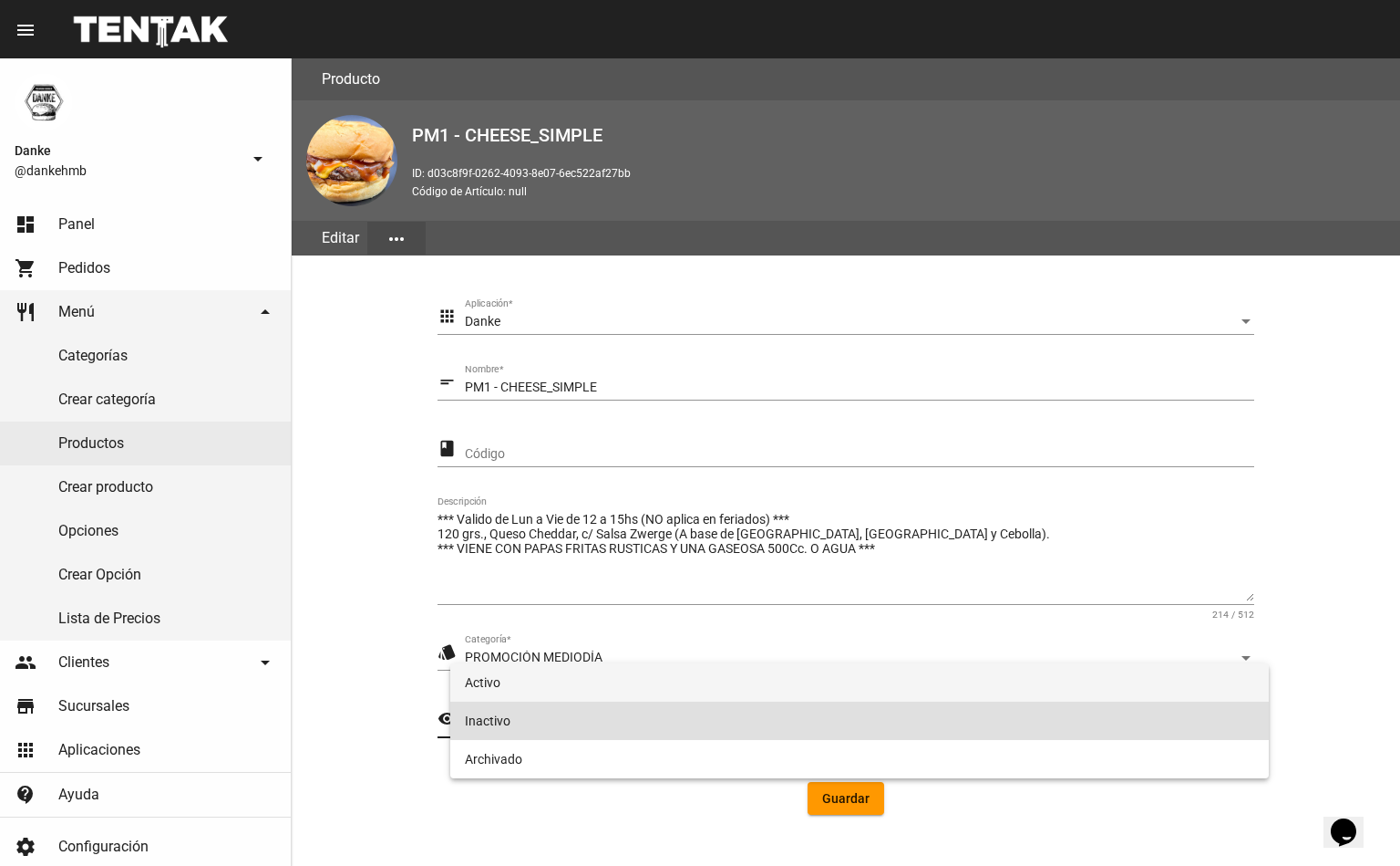
click at [1004, 693] on span "Activo" at bounding box center [860, 682] width 790 height 38
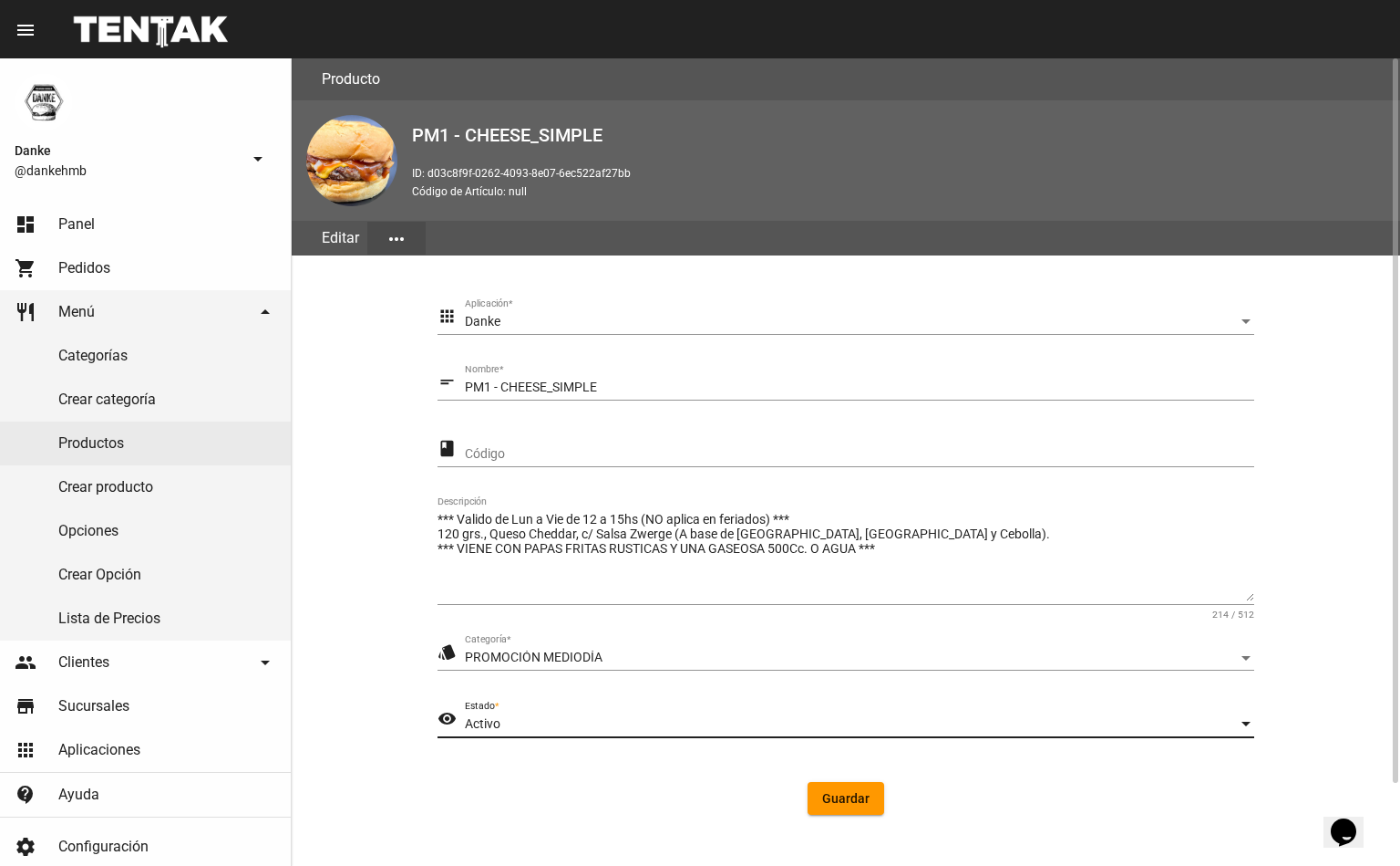
click at [838, 811] on button "Guardar" at bounding box center [846, 798] width 77 height 33
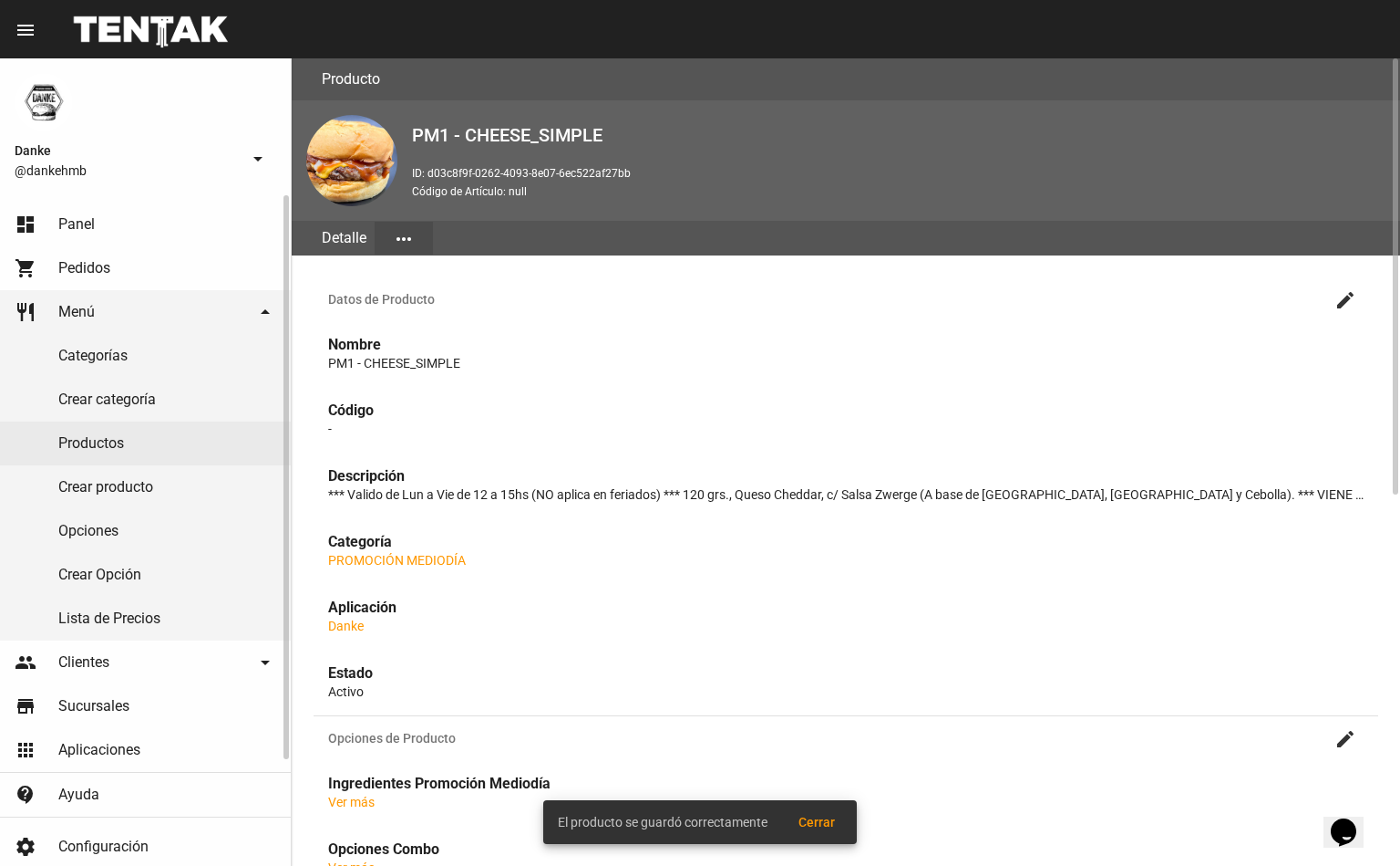
click at [68, 461] on link "Productos" at bounding box center [145, 443] width 290 height 44
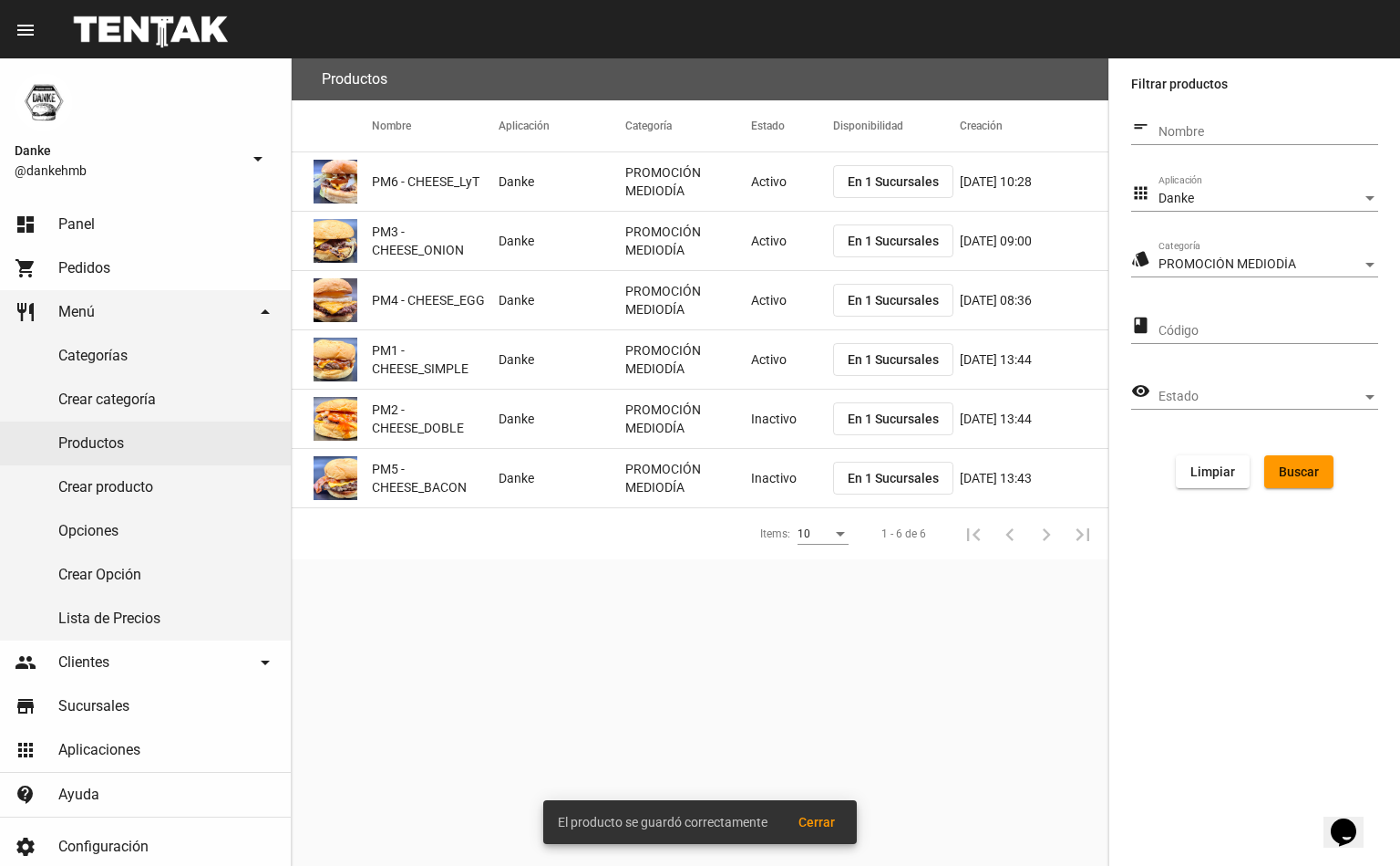
click at [758, 416] on mat-cell "Inactivo" at bounding box center [792, 418] width 82 height 58
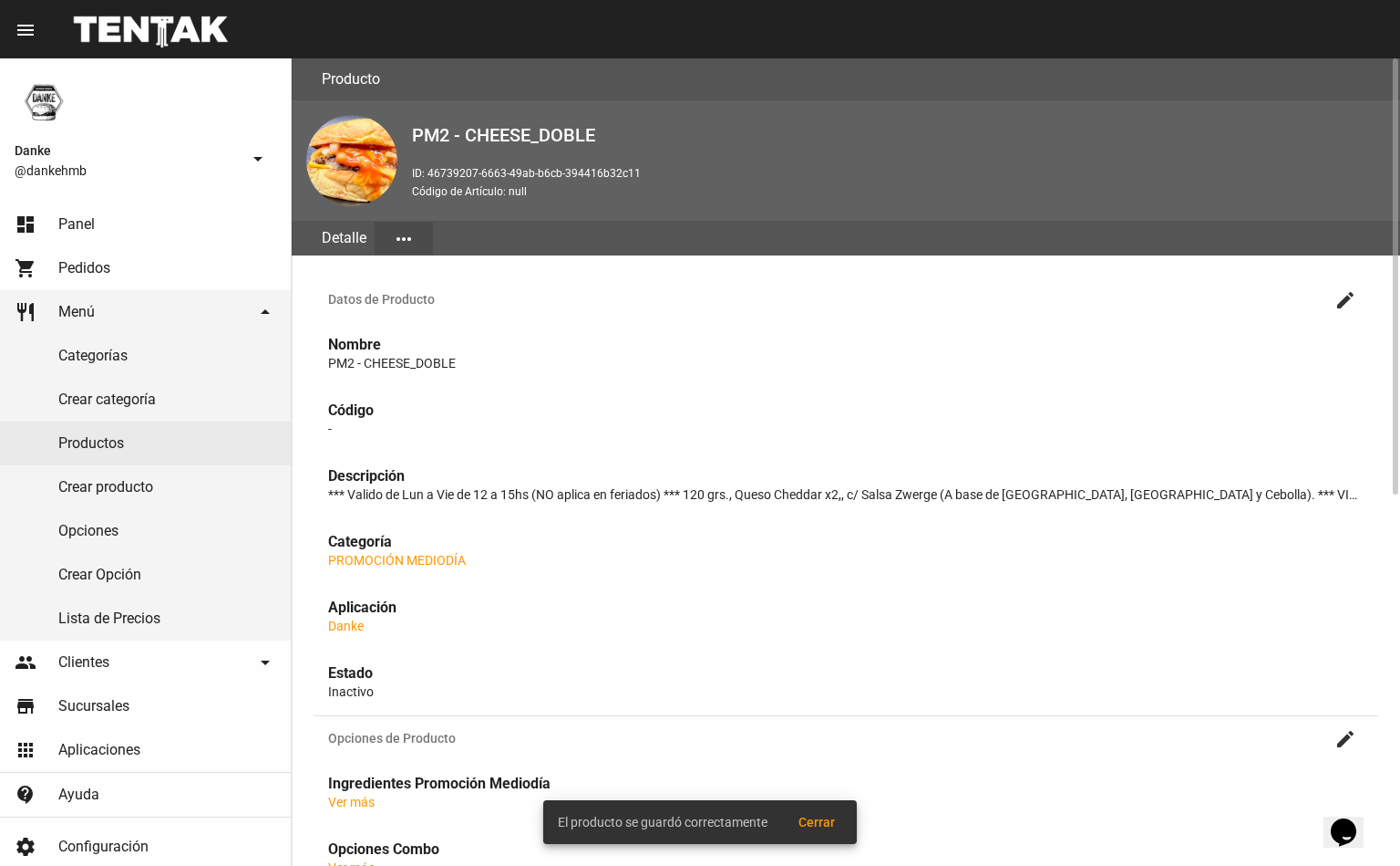
click at [1346, 293] on mat-icon "create" at bounding box center [1345, 299] width 22 height 22
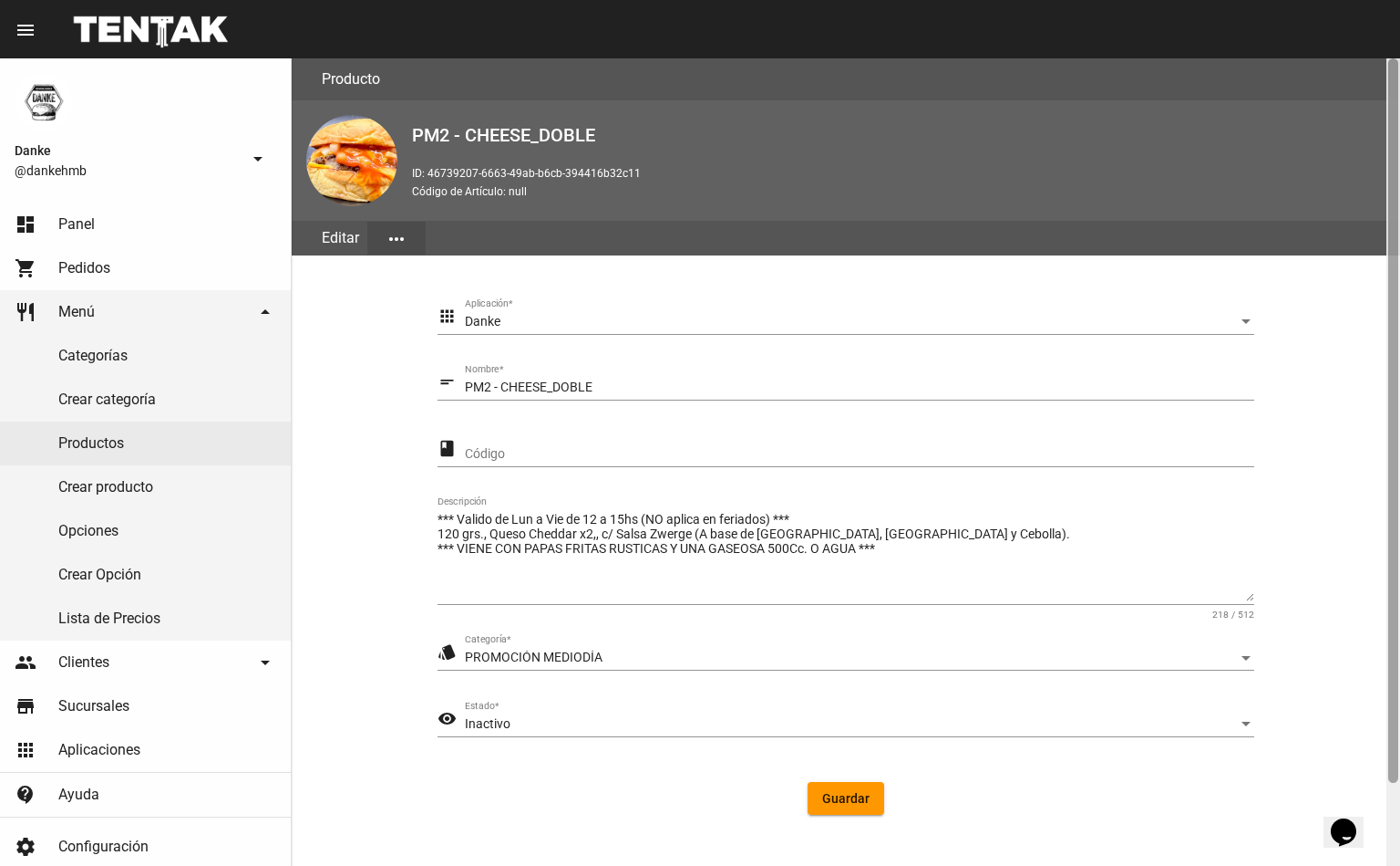
click at [1388, 751] on div at bounding box center [1393, 461] width 13 height 807
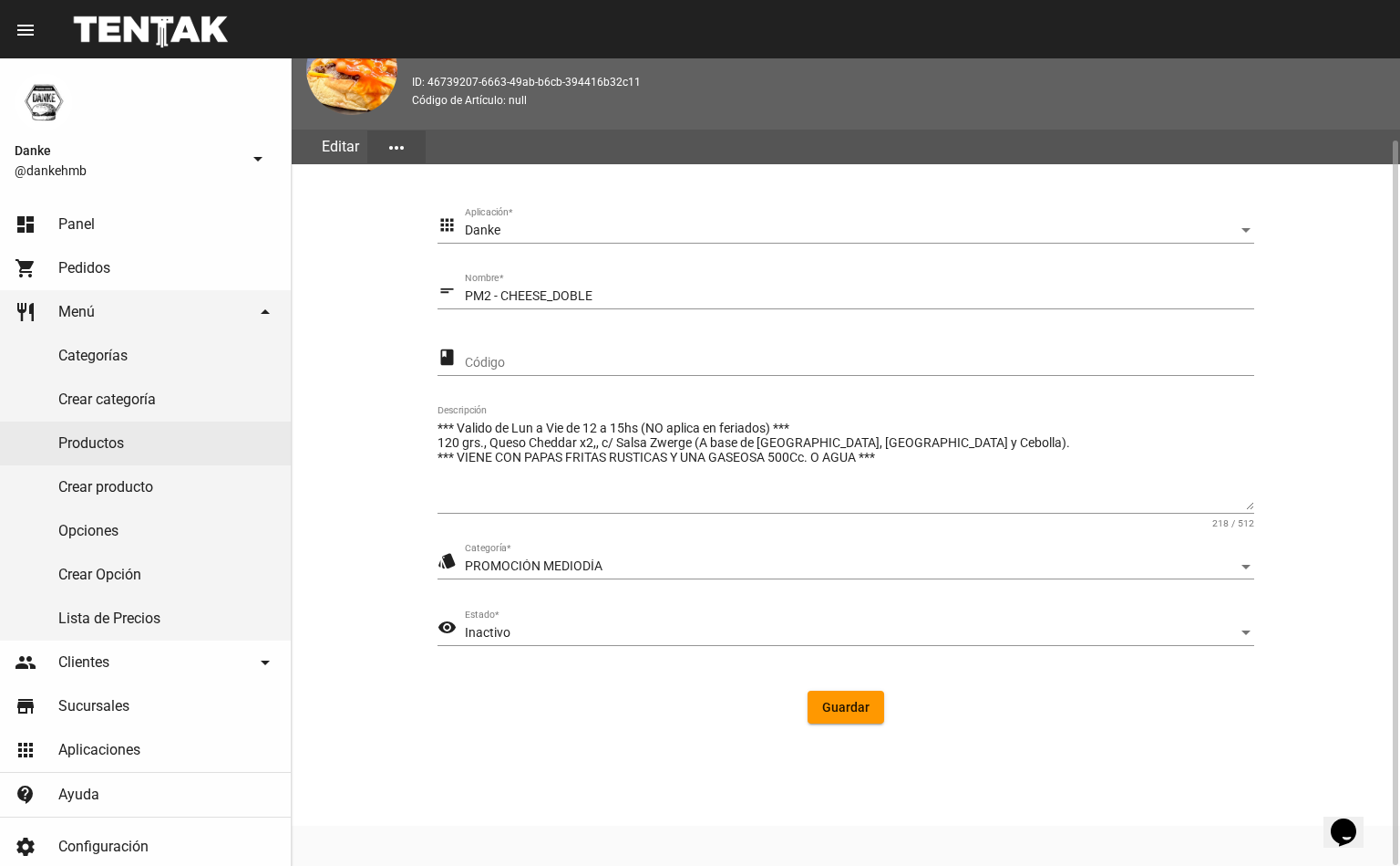
click at [479, 619] on div "Inactivo Estado *" at bounding box center [860, 628] width 790 height 35
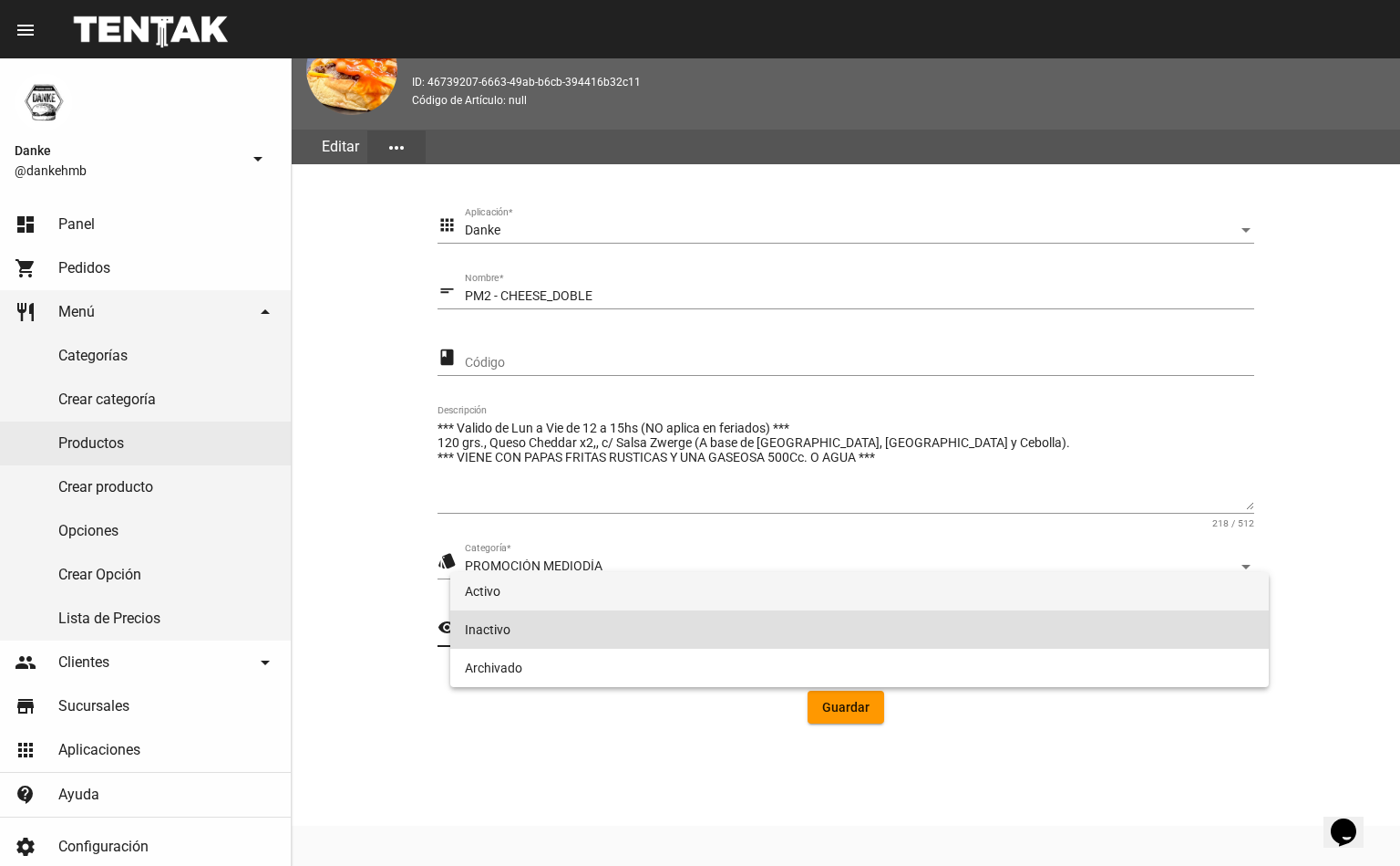
click at [493, 589] on span "Activo" at bounding box center [860, 591] width 790 height 38
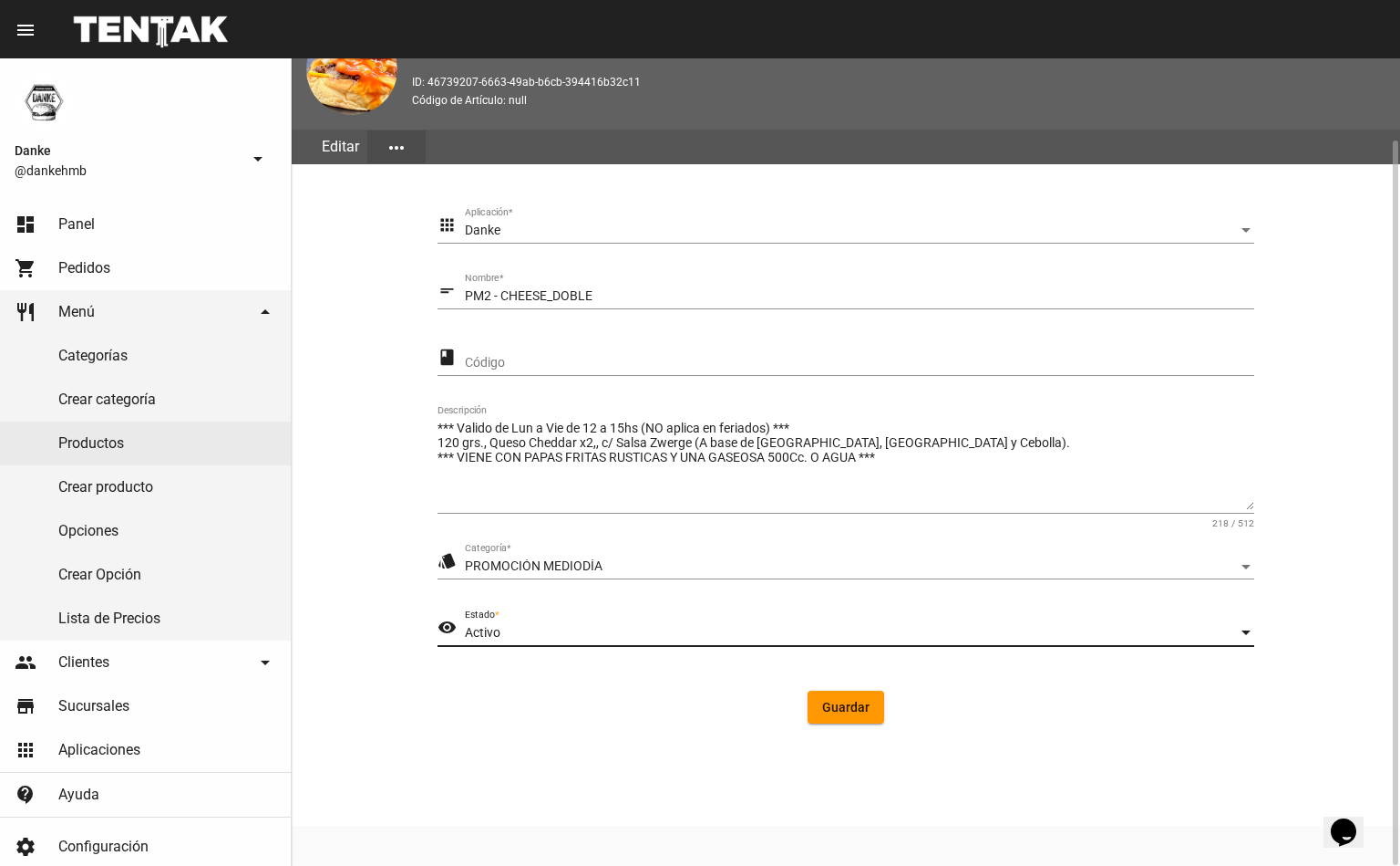
click at [867, 700] on span "Guardar" at bounding box center [846, 706] width 47 height 14
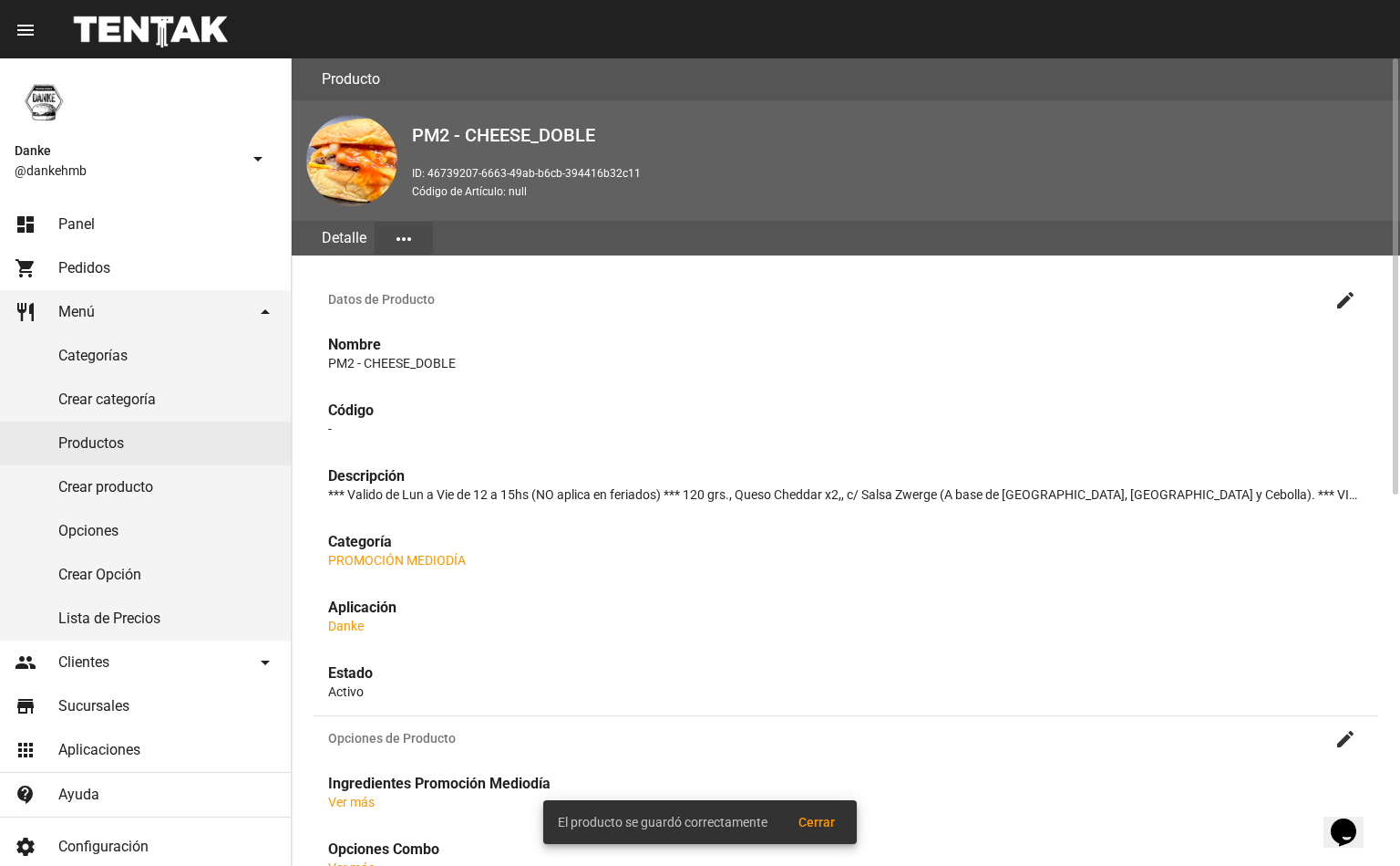
click at [88, 439] on link "Productos" at bounding box center [145, 443] width 290 height 44
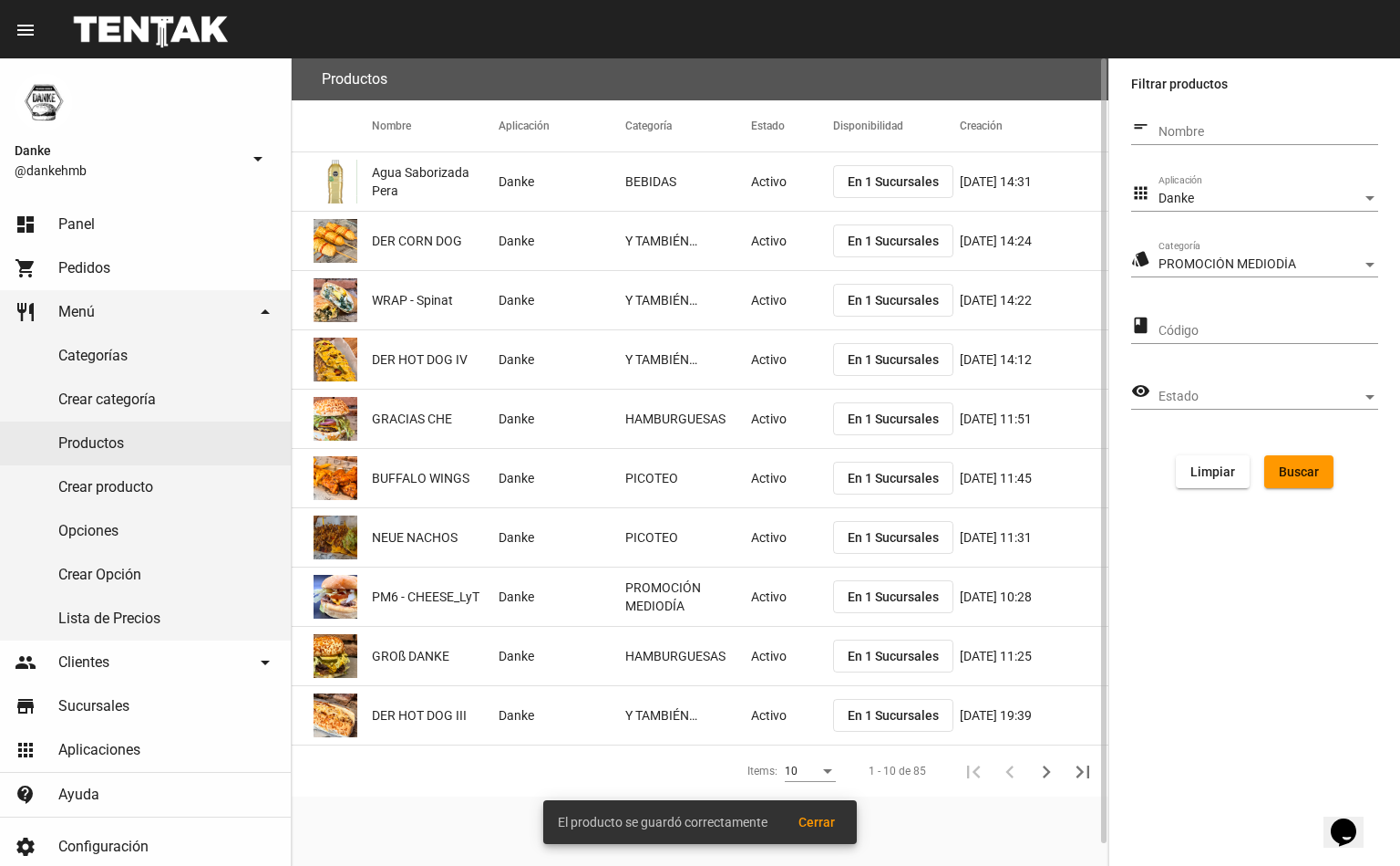
click at [1297, 464] on span "Buscar" at bounding box center [1299, 471] width 40 height 14
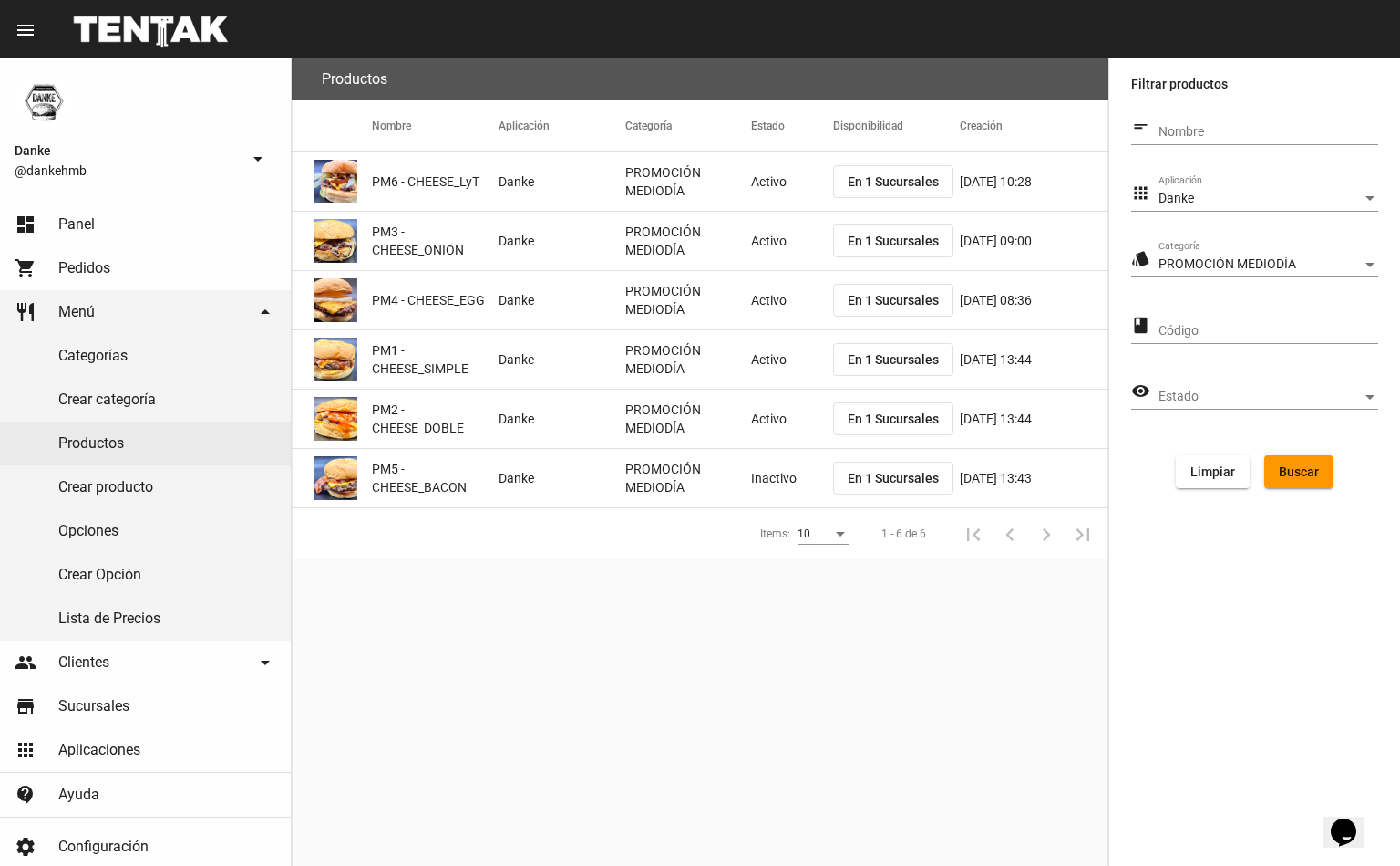
click at [772, 474] on mat-cell "Inactivo" at bounding box center [792, 478] width 82 height 58
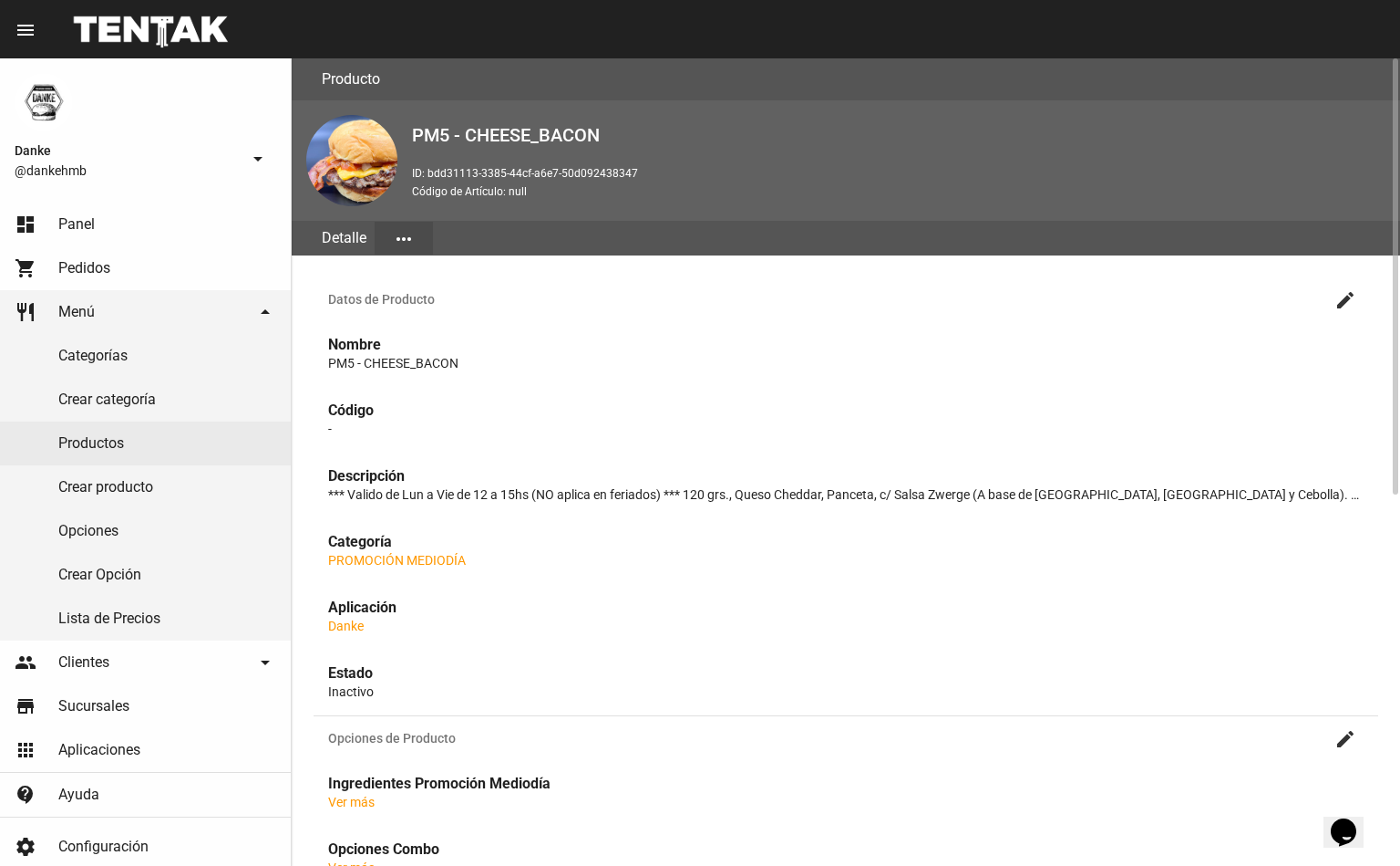
click at [1353, 289] on mat-icon "create" at bounding box center [1345, 299] width 22 height 22
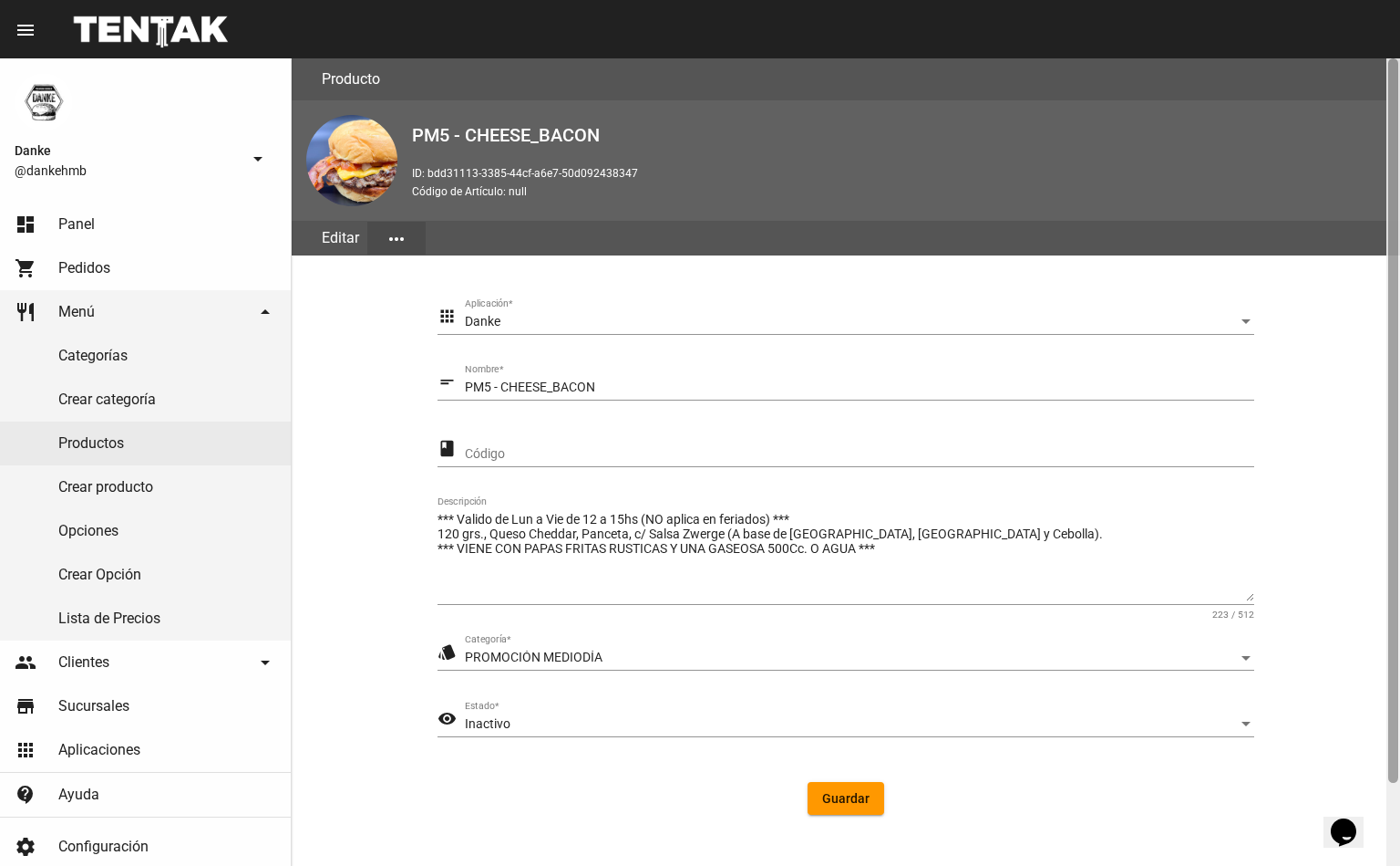
click at [1393, 764] on div at bounding box center [1393, 420] width 10 height 725
click at [519, 718] on div "Inactivo" at bounding box center [851, 724] width 774 height 14
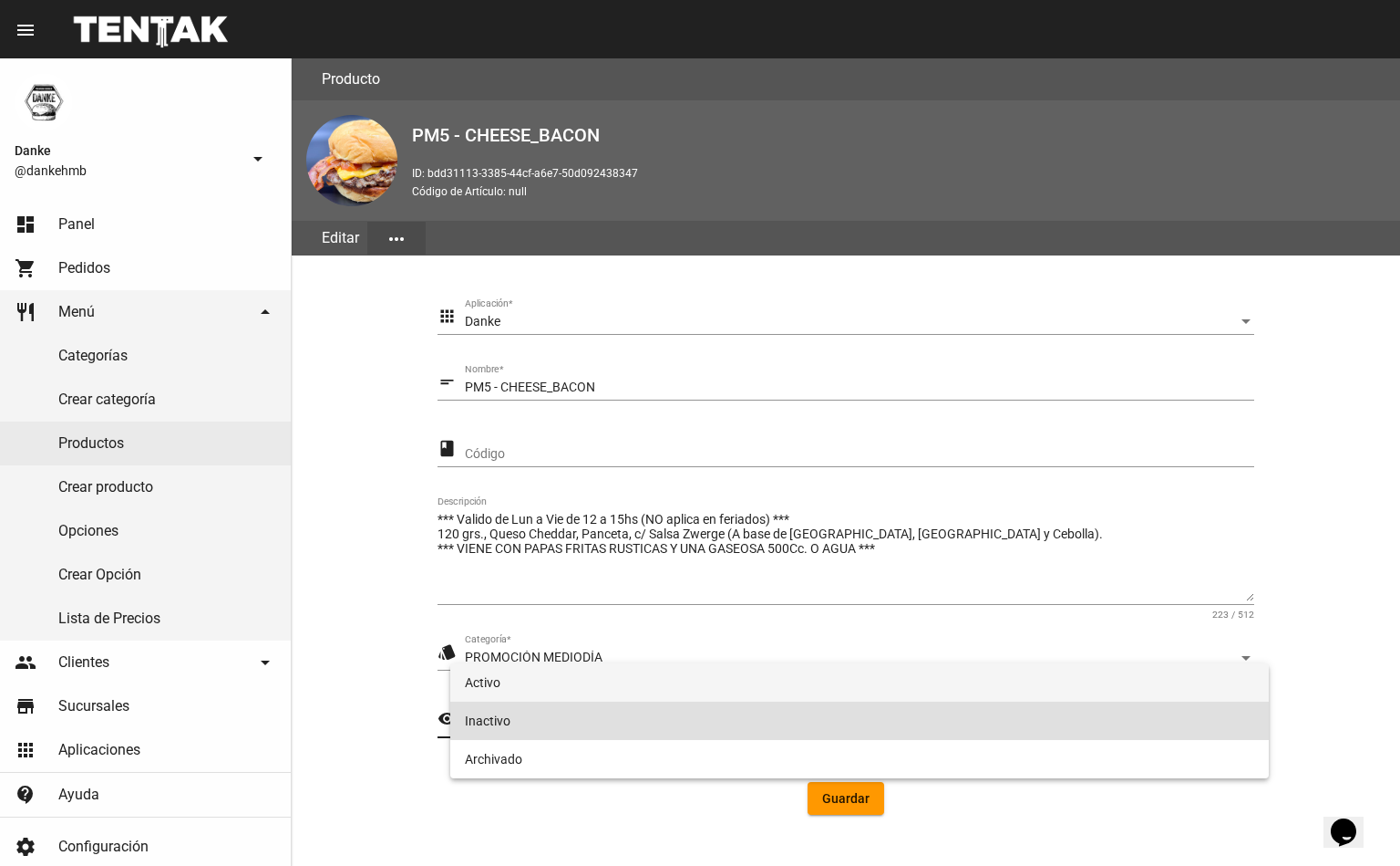
click at [490, 682] on span "Activo" at bounding box center [860, 682] width 790 height 38
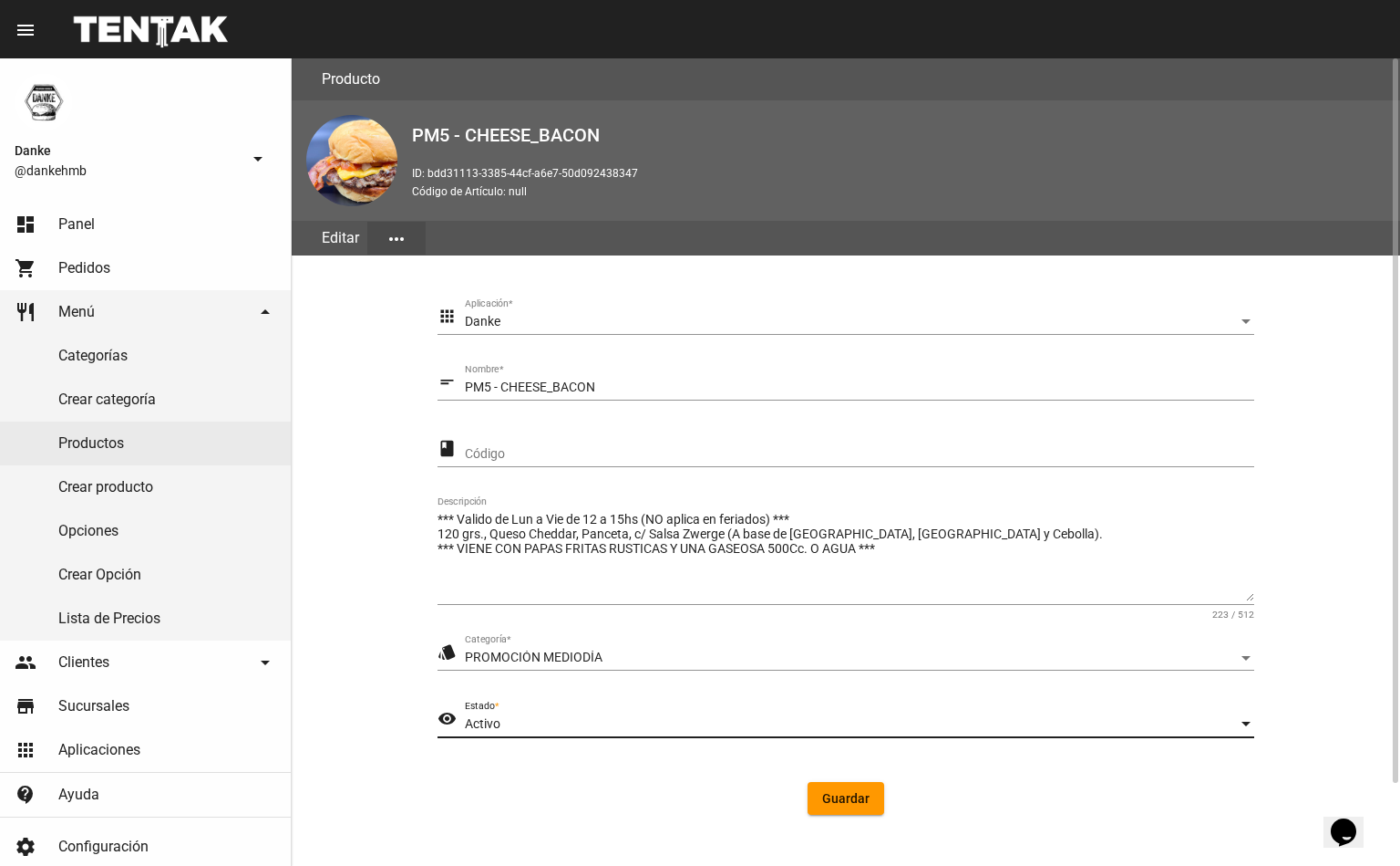
click at [829, 785] on button "Guardar" at bounding box center [846, 798] width 77 height 33
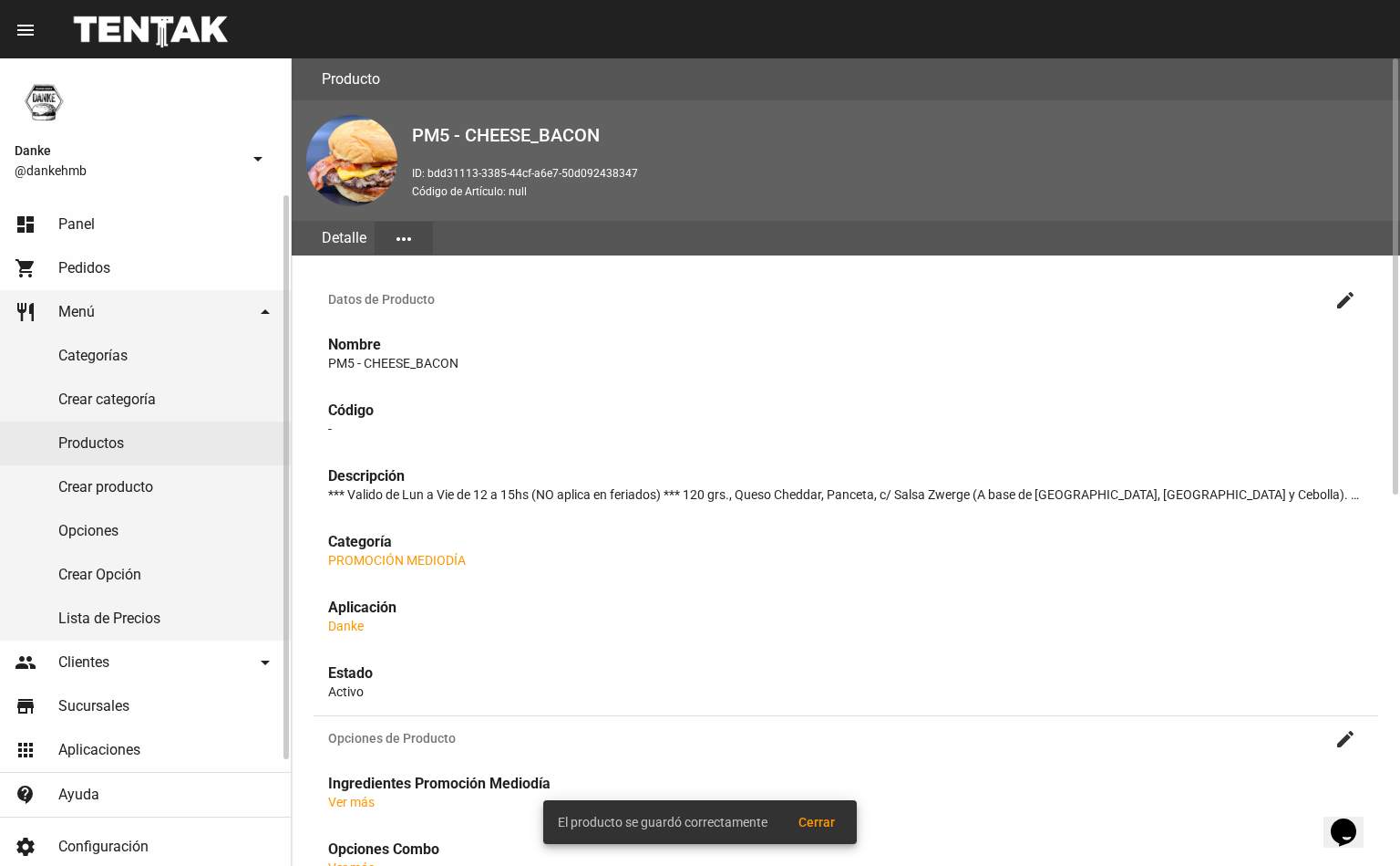
click at [102, 215] on link "dashboard Panel" at bounding box center [145, 224] width 290 height 44
